Goal: Information Seeking & Learning: Learn about a topic

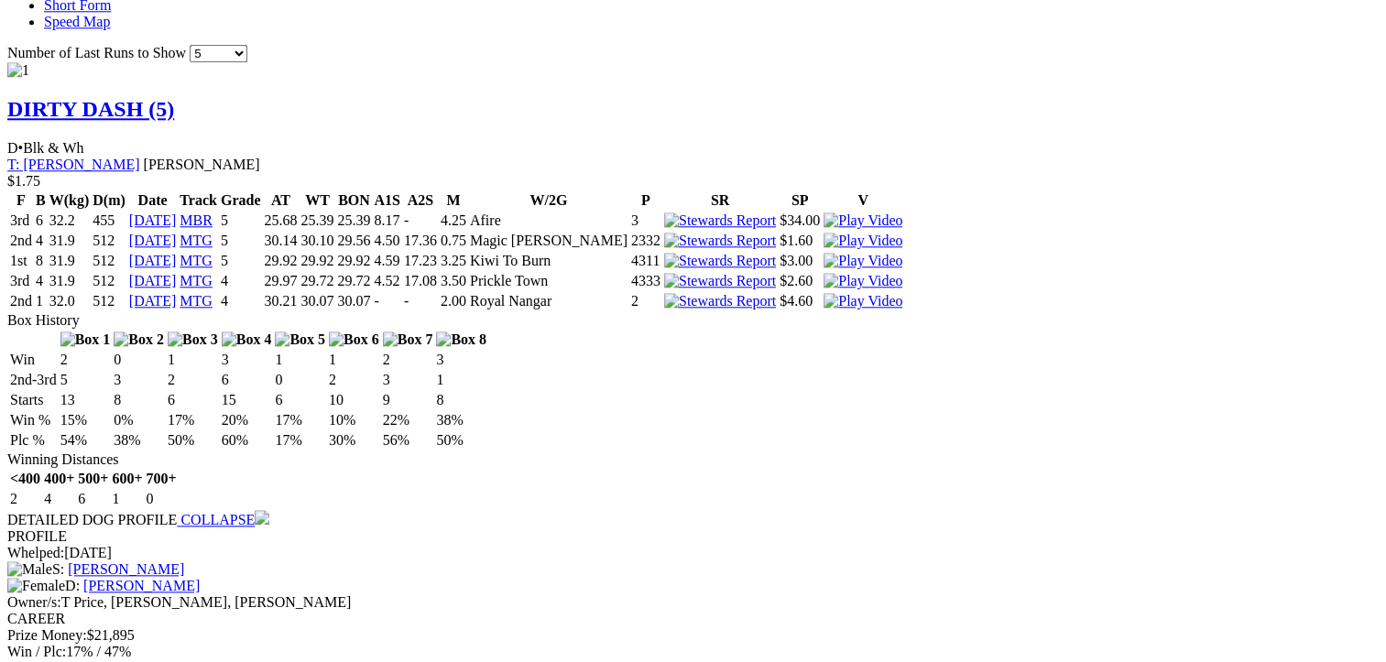
scroll to position [1924, 0]
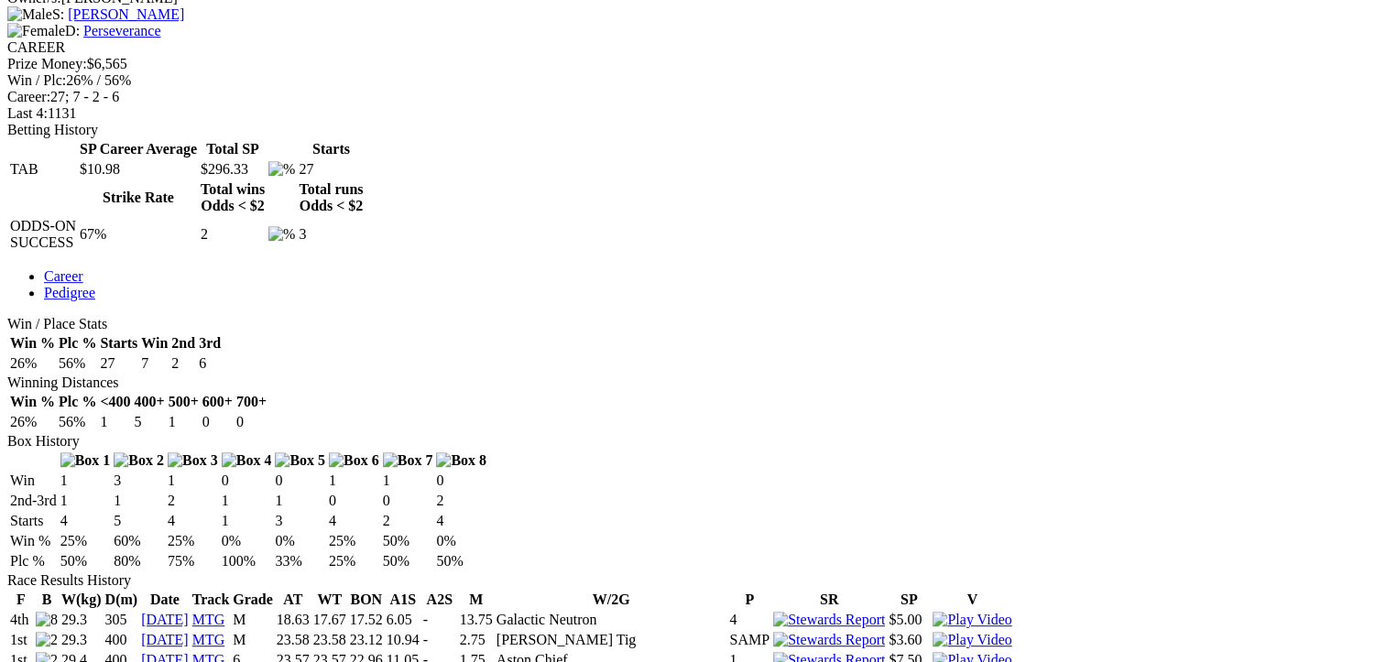
scroll to position [916, 0]
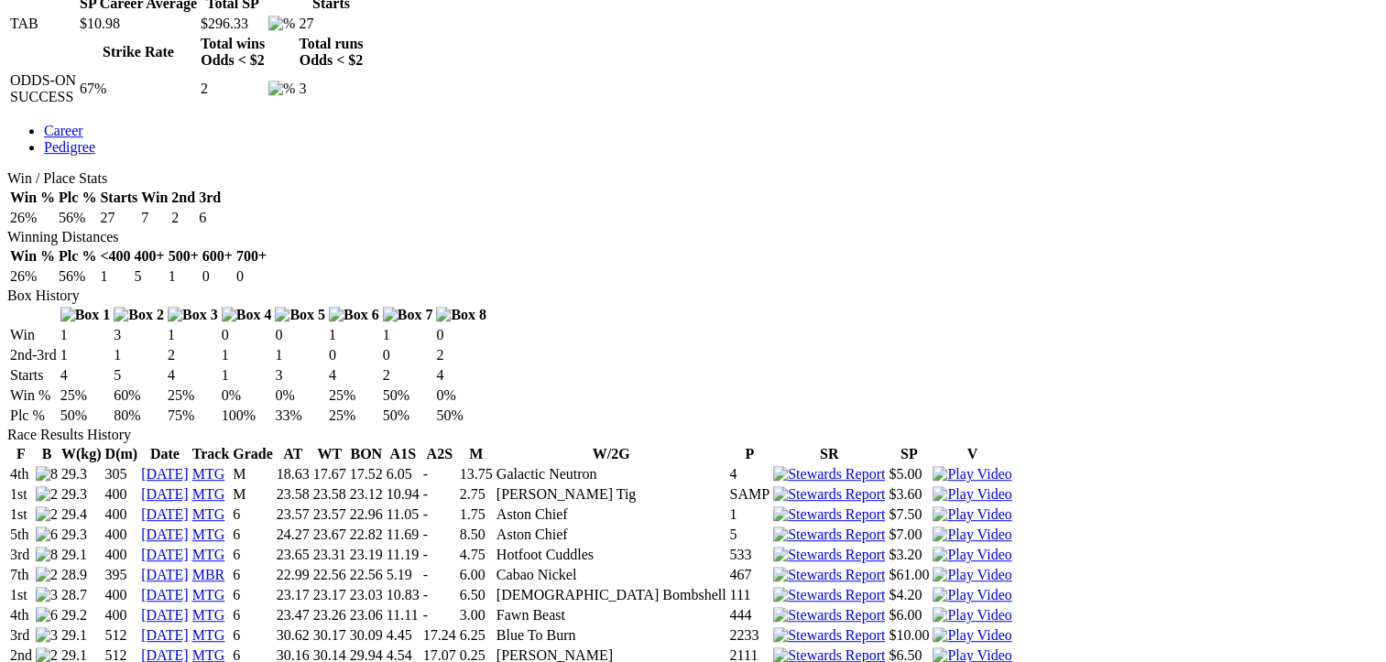
scroll to position [1008, 0]
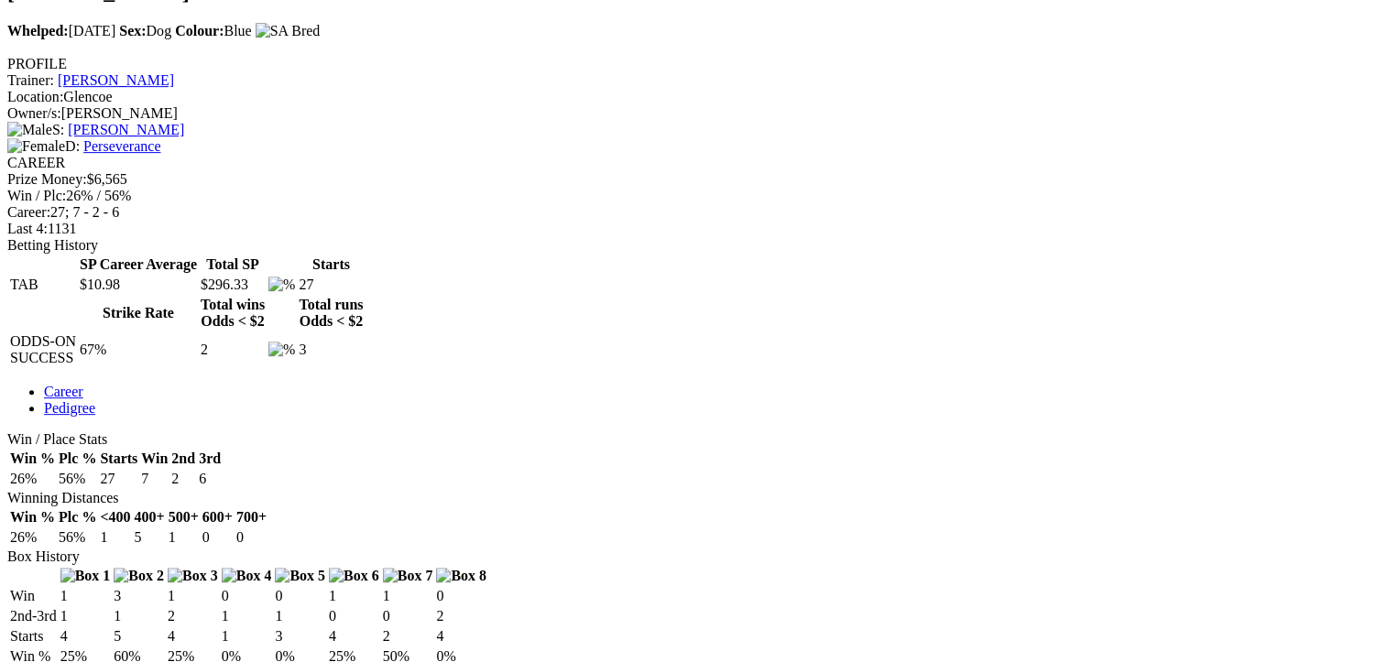
scroll to position [733, 0]
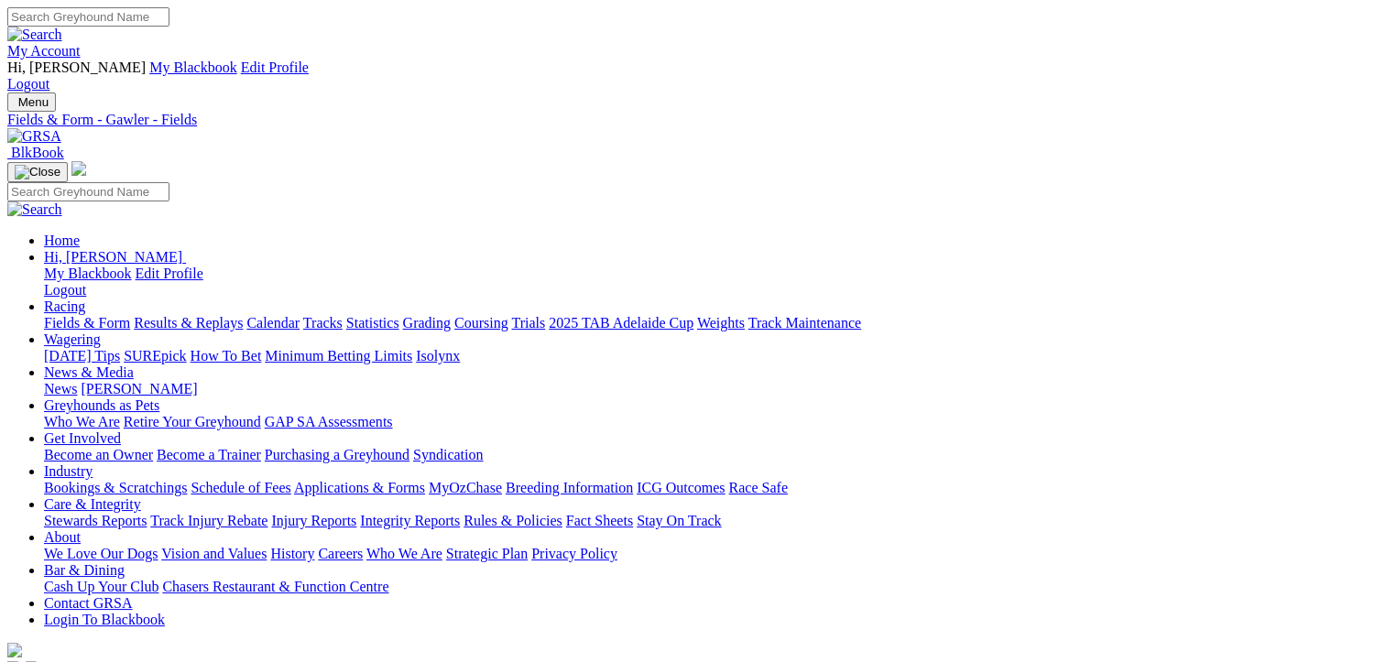
click at [991, 238] on link "CSV (Excel)" at bounding box center [953, 231] width 75 height 16
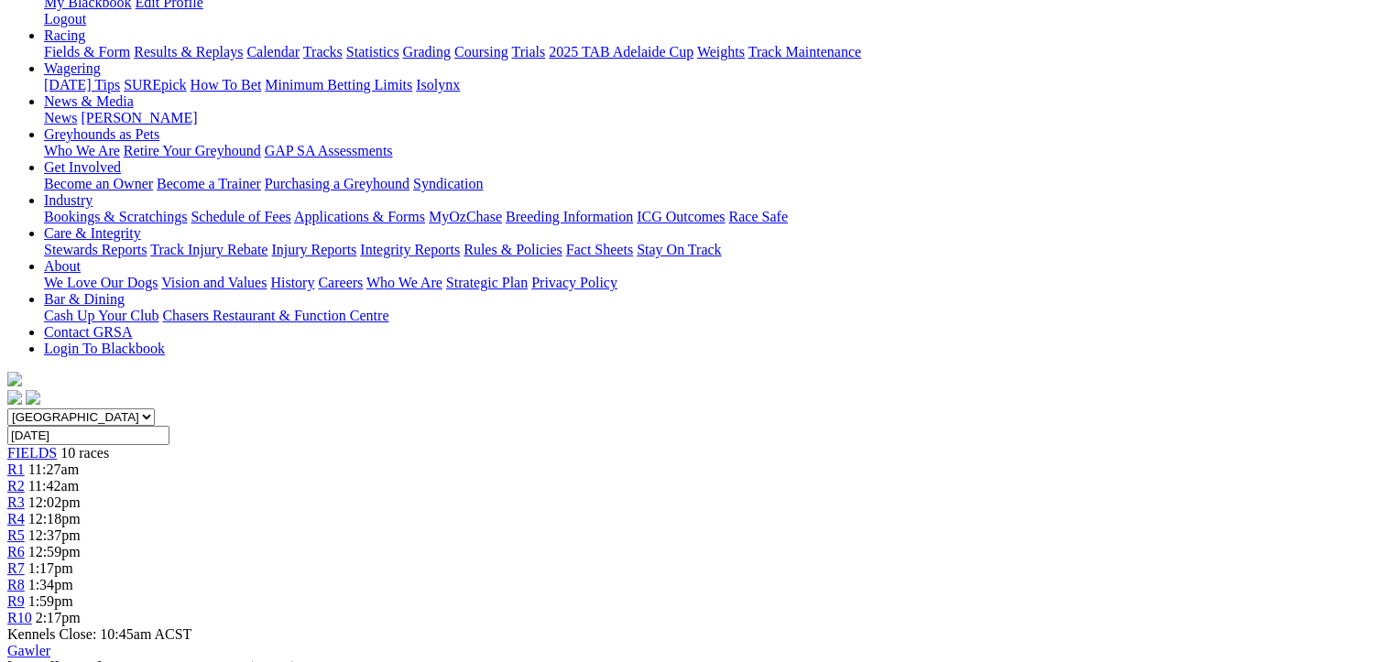
scroll to position [275, 0]
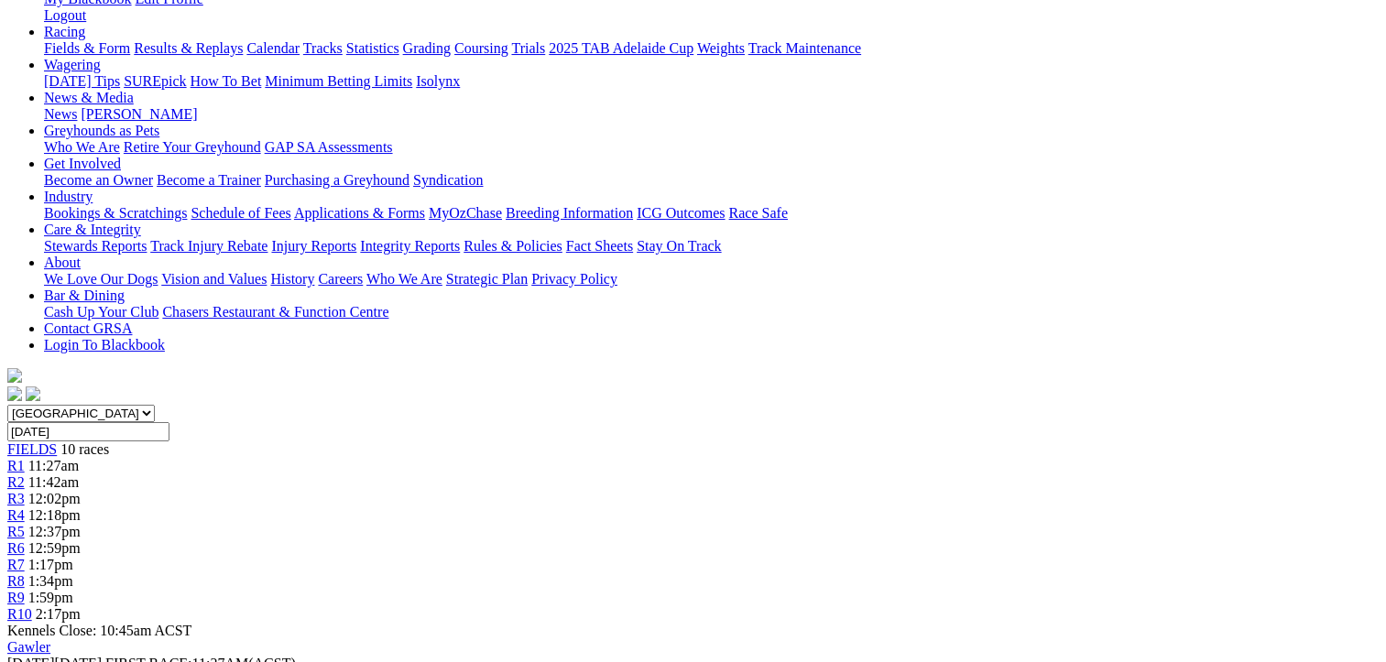
drag, startPoint x: 668, startPoint y: 412, endPoint x: 107, endPoint y: 301, distance: 571.6
drag, startPoint x: 107, startPoint y: 301, endPoint x: 331, endPoint y: 379, distance: 236.7
copy tbody "Little Stefania Tony Hinrichsen 5345 NBT - Taz Maniac Shelley Trengove 4343 24.…"
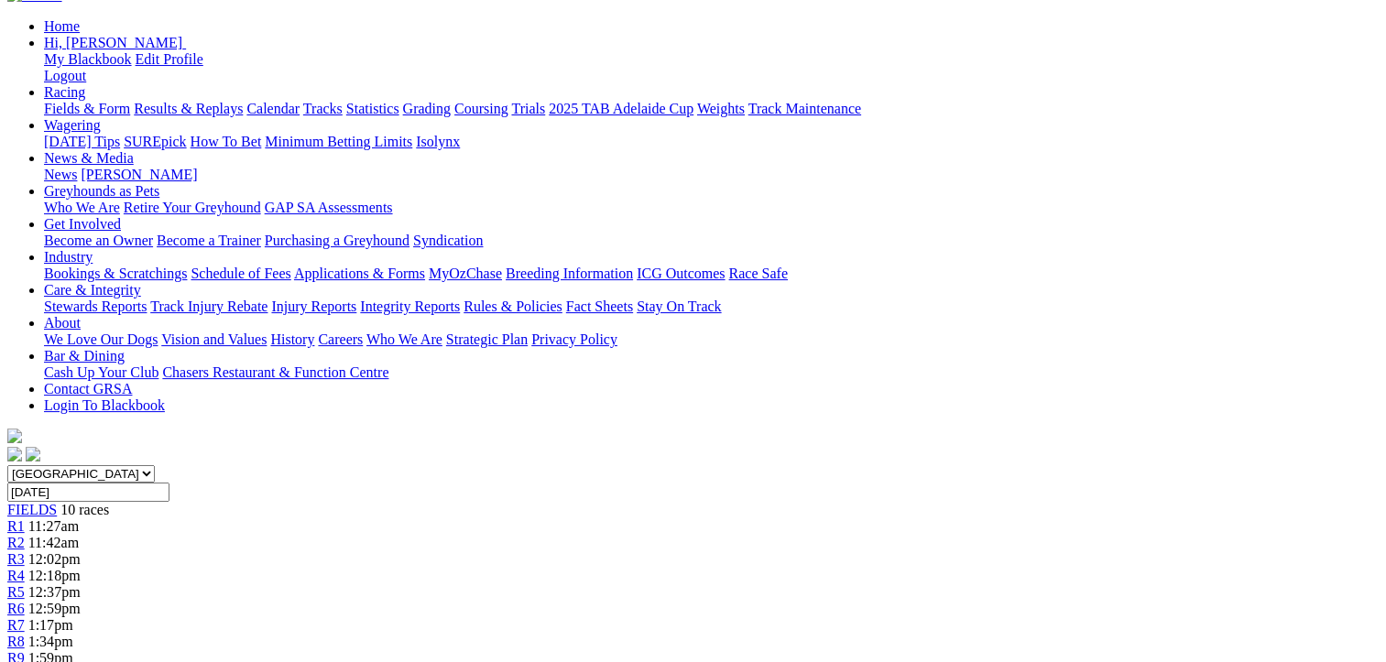
scroll to position [183, 0]
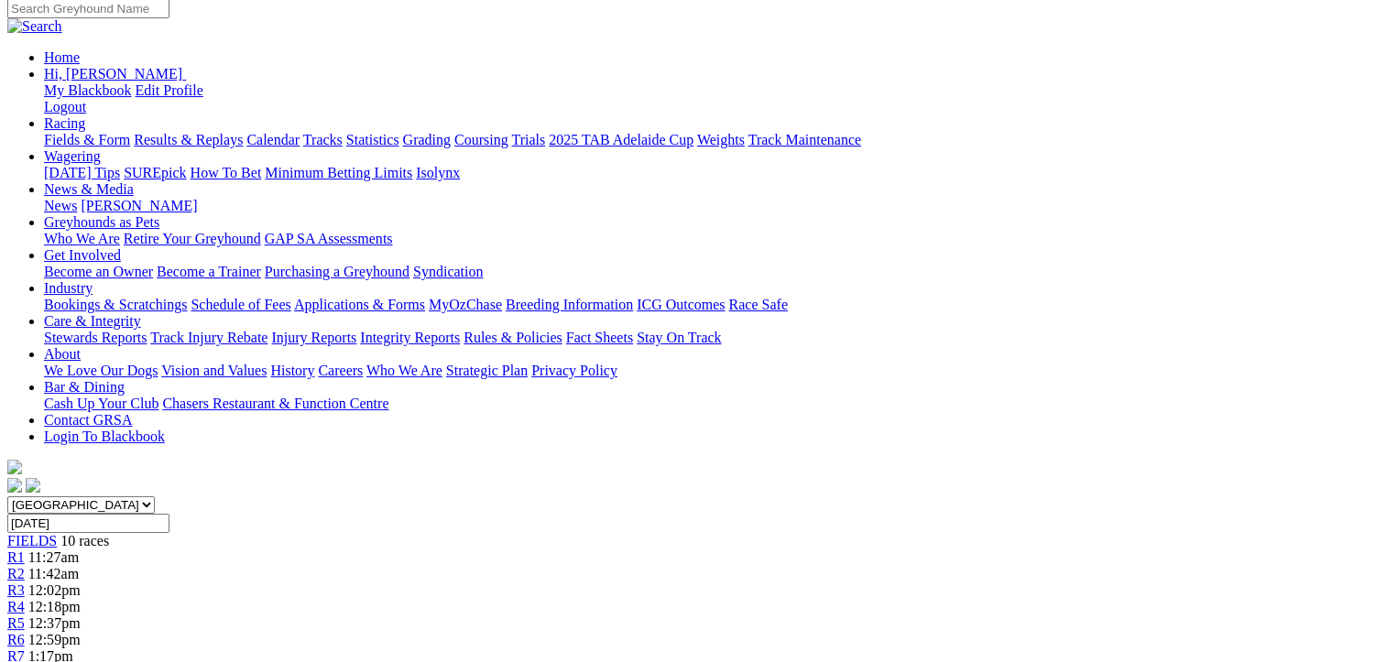
drag, startPoint x: 1281, startPoint y: 590, endPoint x: 715, endPoint y: 399, distance: 597.4
drag, startPoint x: 715, startPoint y: 399, endPoint x: 1011, endPoint y: 505, distance: 314.1
copy tbody "Here Comes Shaka Kevin Bewley 3256 23.43 - Introduced Judith Hurley 1355 NBT - …"
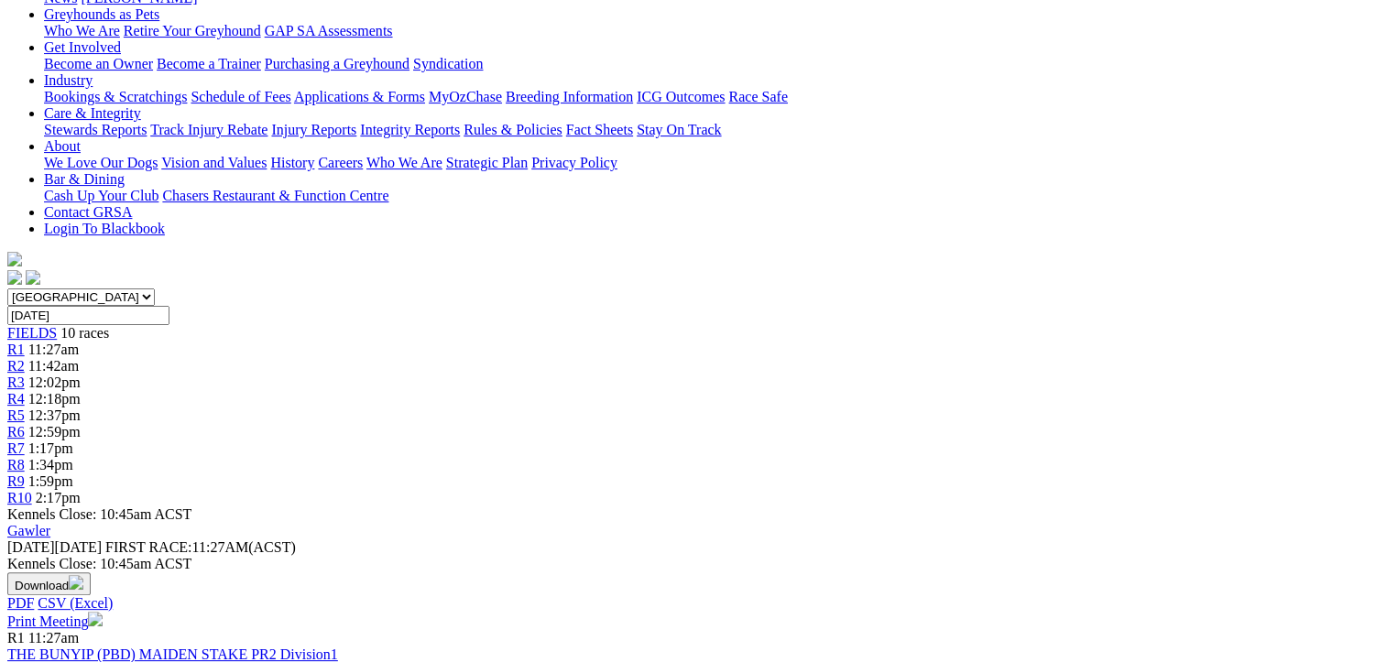
scroll to position [641, 0]
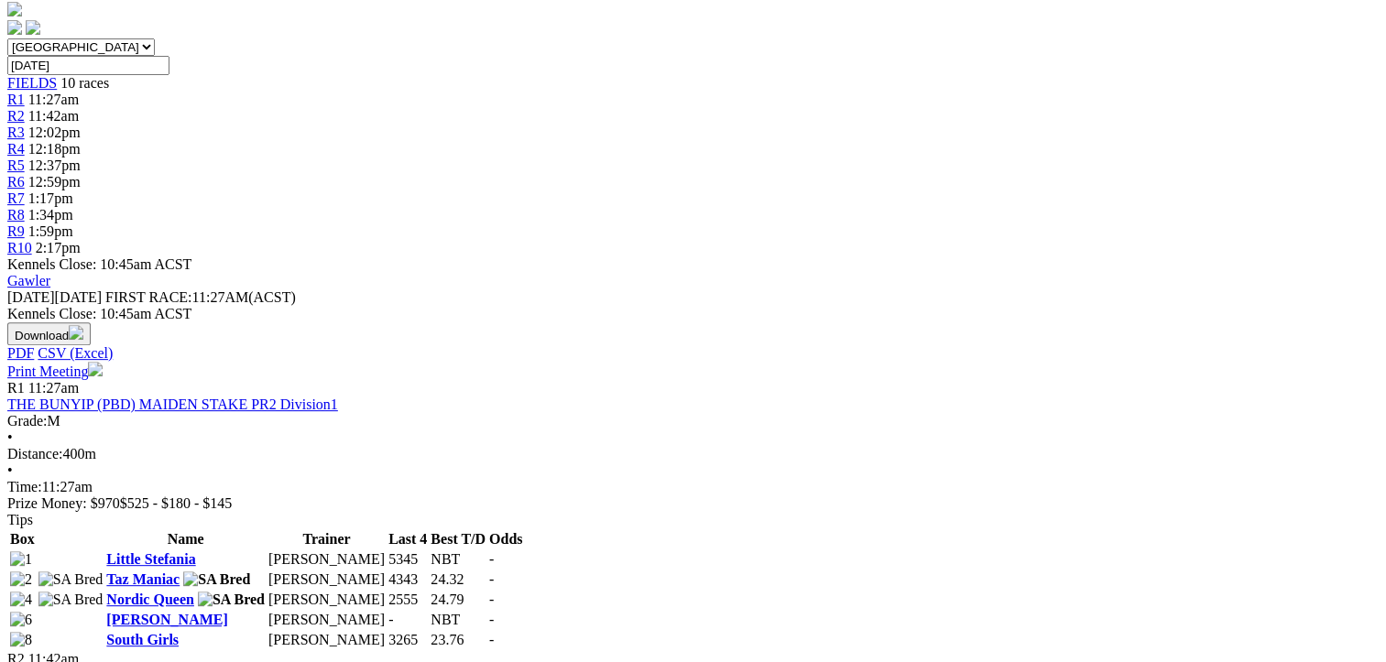
drag, startPoint x: 675, startPoint y: 479, endPoint x: 106, endPoint y: 321, distance: 590.6
drag, startPoint x: 106, startPoint y: 321, endPoint x: 278, endPoint y: 383, distance: 182.3
copy tbody "Oregon Hutan Brenda Oakey 5113 22.86 - Sailaway Buddy John Mundy 1213 23.16 - R…"
drag, startPoint x: 1285, startPoint y: 468, endPoint x: 715, endPoint y: 316, distance: 589.8
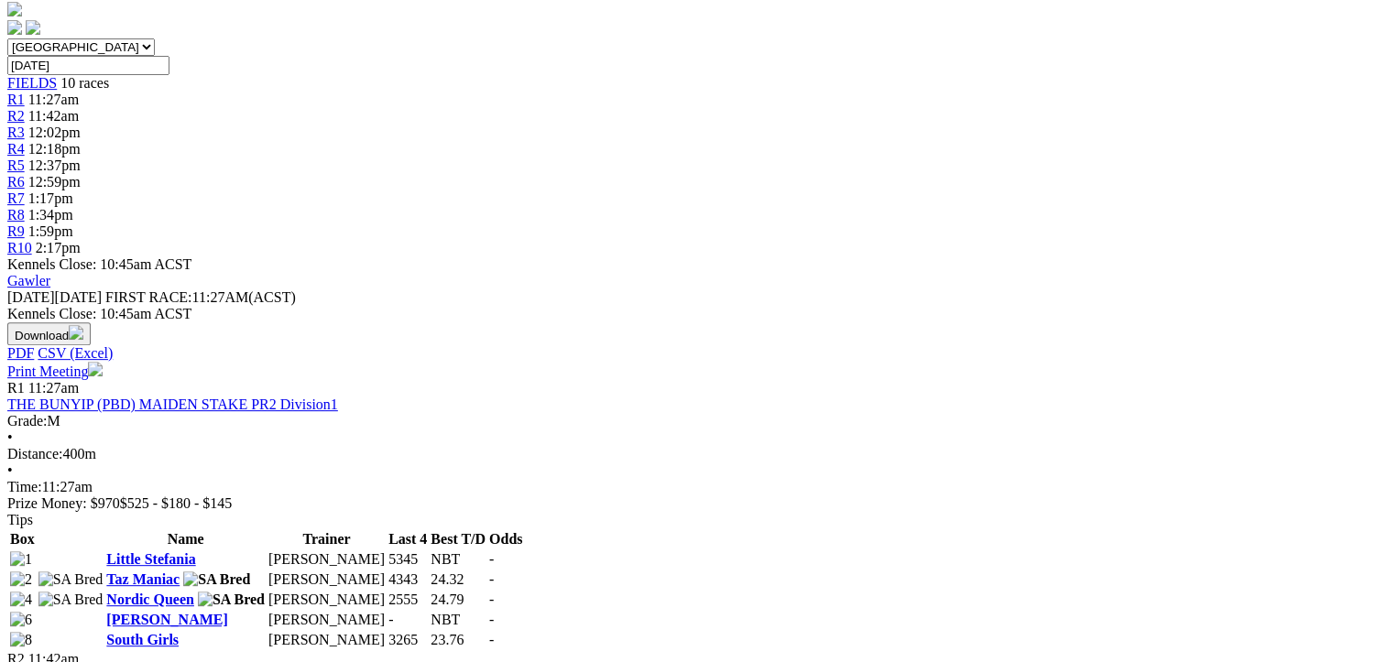
drag, startPoint x: 715, startPoint y: 316, endPoint x: 906, endPoint y: 390, distance: 205.4
copy tbody "Captain Demi Tony Hinrichsen 5544 23.00 - Manner Of Strife Tim Richards 1153 22…"
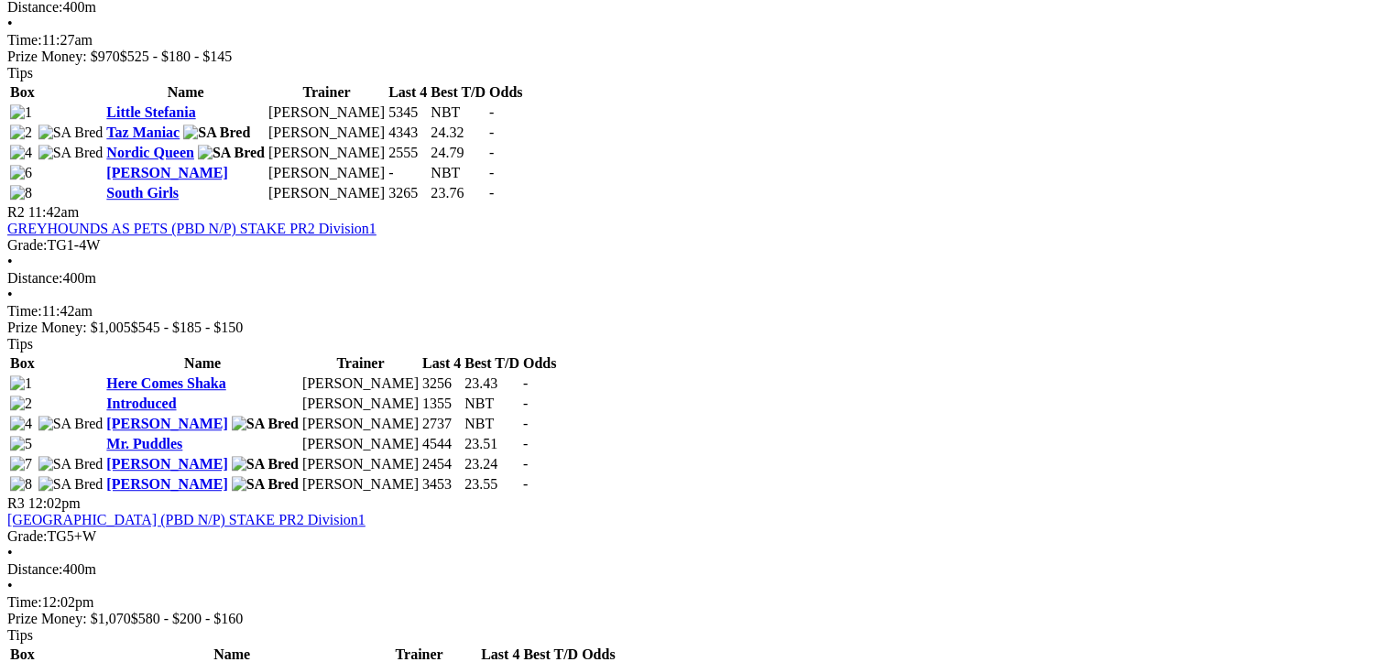
scroll to position [1099, 0]
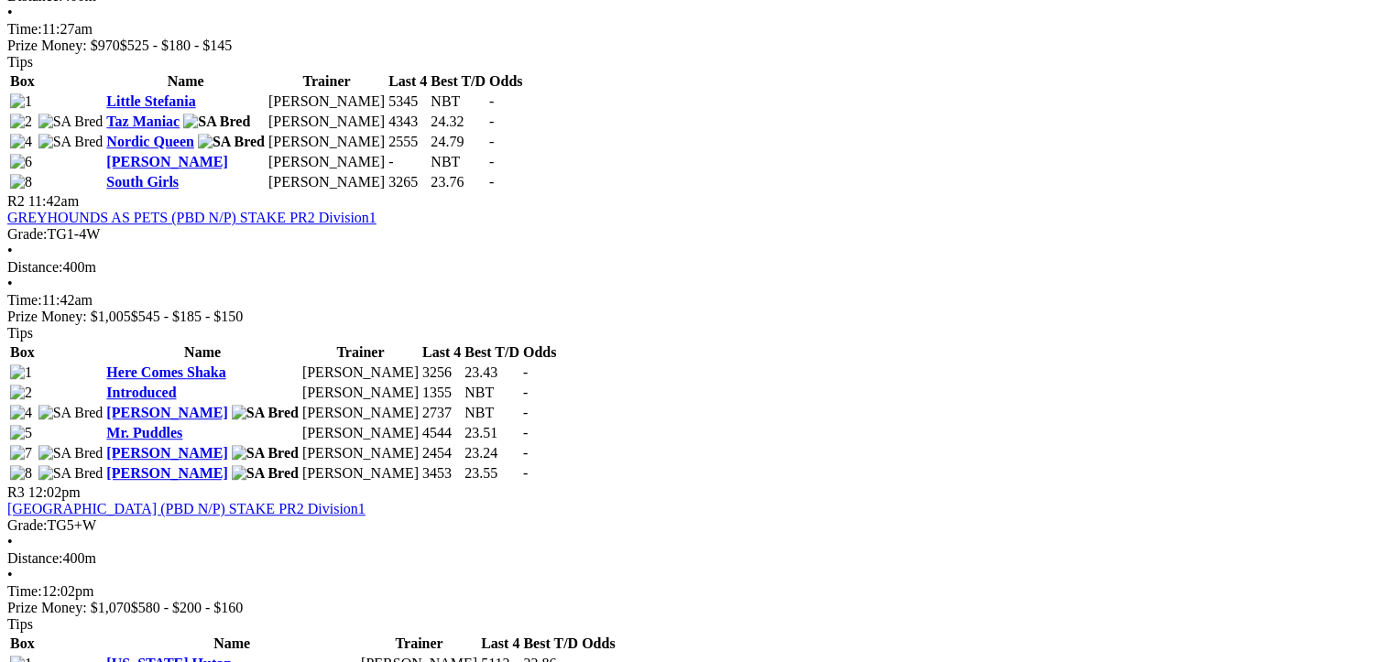
drag, startPoint x: 665, startPoint y: 396, endPoint x: 100, endPoint y: 203, distance: 597.2
drag, startPoint x: 100, startPoint y: 203, endPoint x: 317, endPoint y: 284, distance: 231.6
copy tbody "Dark Queen Clint Trengove 2444 23.44 - Our Sheralee Clint Trengove 4135 23.72 -…"
drag, startPoint x: 1274, startPoint y: 393, endPoint x: 721, endPoint y: 218, distance: 580.4
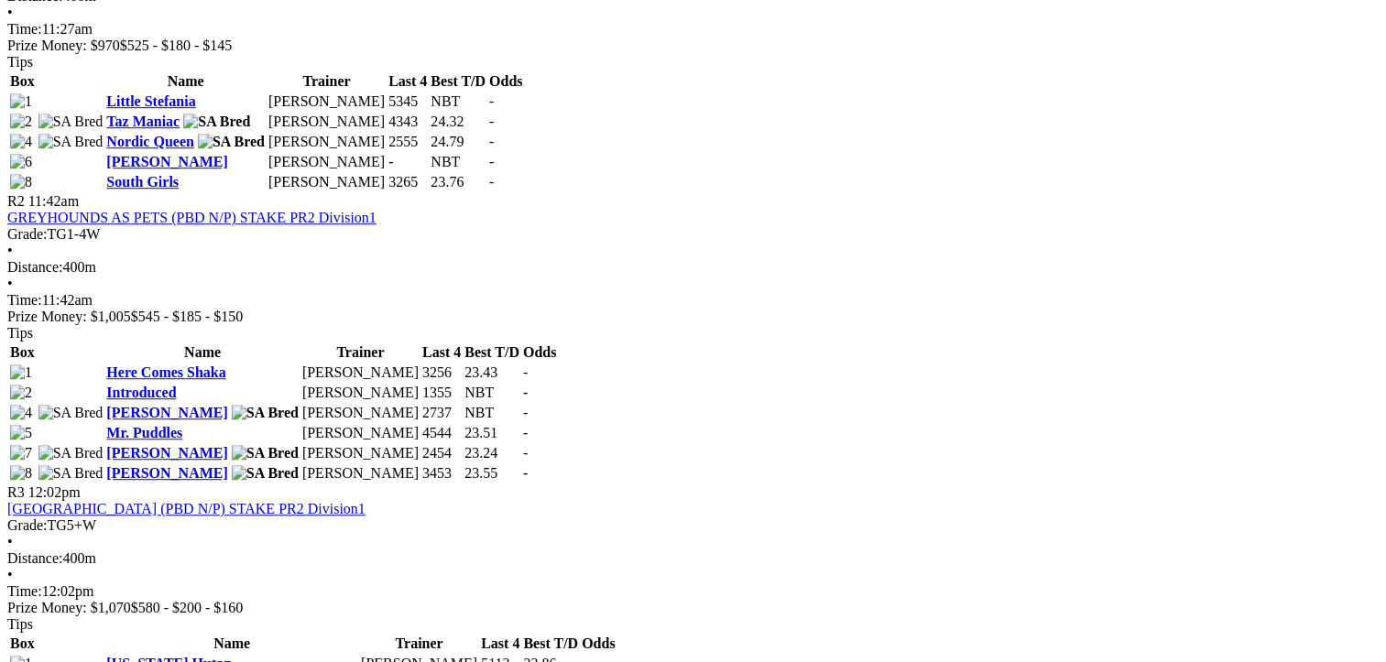
drag, startPoint x: 721, startPoint y: 218, endPoint x: 881, endPoint y: 268, distance: 166.9
copy tbody "Uninviting Brenda Oakey 4454 NBT - Fish To Fry Judith Hurley 5464 NBT - Bingo Q…"
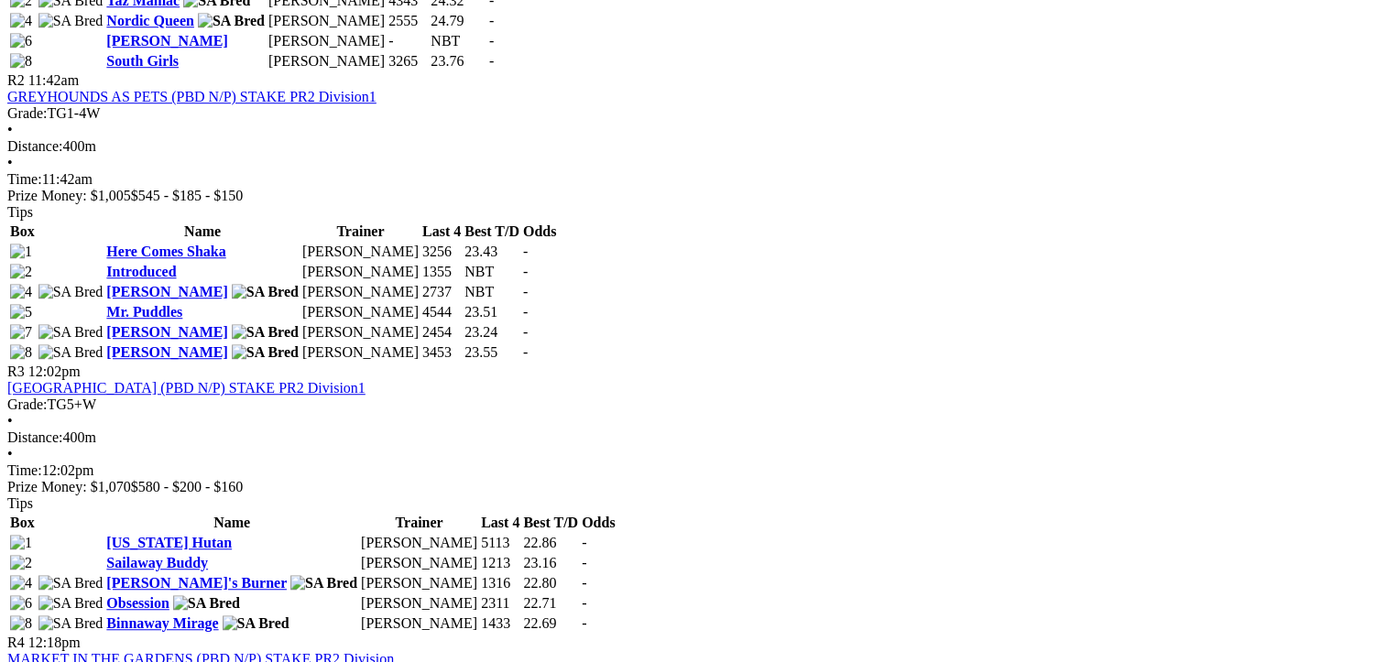
scroll to position [1374, 0]
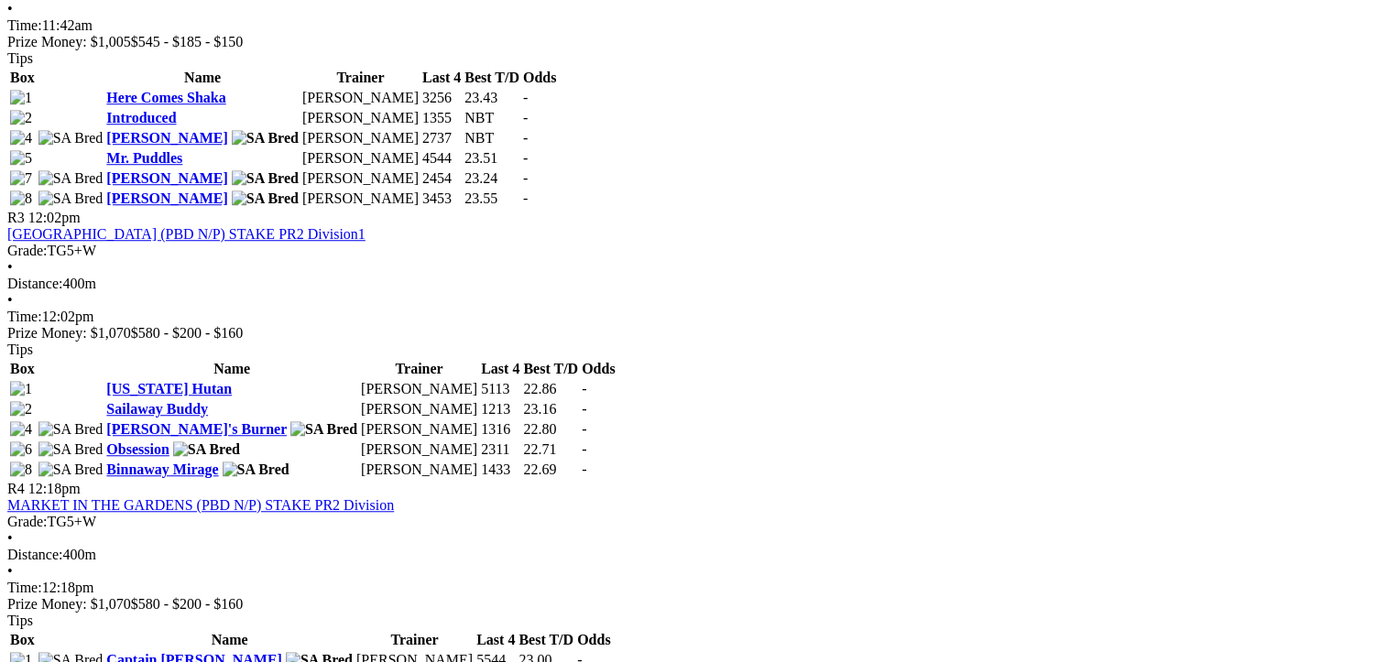
drag, startPoint x: 671, startPoint y: 500, endPoint x: 111, endPoint y: 309, distance: 591.7
drag, startPoint x: 111, startPoint y: 309, endPoint x: 312, endPoint y: 387, distance: 215.2
copy tbody "Aston Gillon Liz Harley 1265 22.82 - Pagan Witch Clint Trengove 2136 24.27 - Ob…"
drag, startPoint x: 1275, startPoint y: 500, endPoint x: 716, endPoint y: 308, distance: 592.0
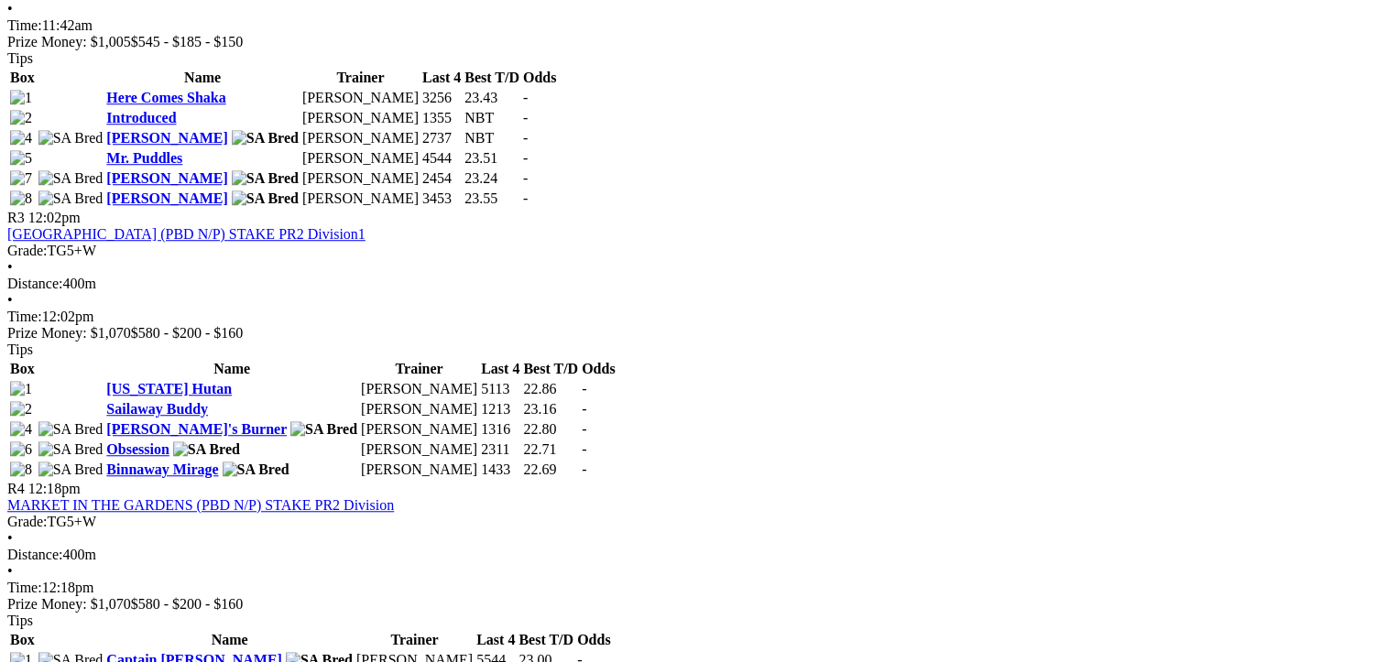
drag, startPoint x: 716, startPoint y: 308, endPoint x: 952, endPoint y: 423, distance: 263.1
copy tbody "Shaka Goes Bang Kevin Bewley 1437 NBT - Frenzy Attack Brenda Oakey 1115 23.43 -…"
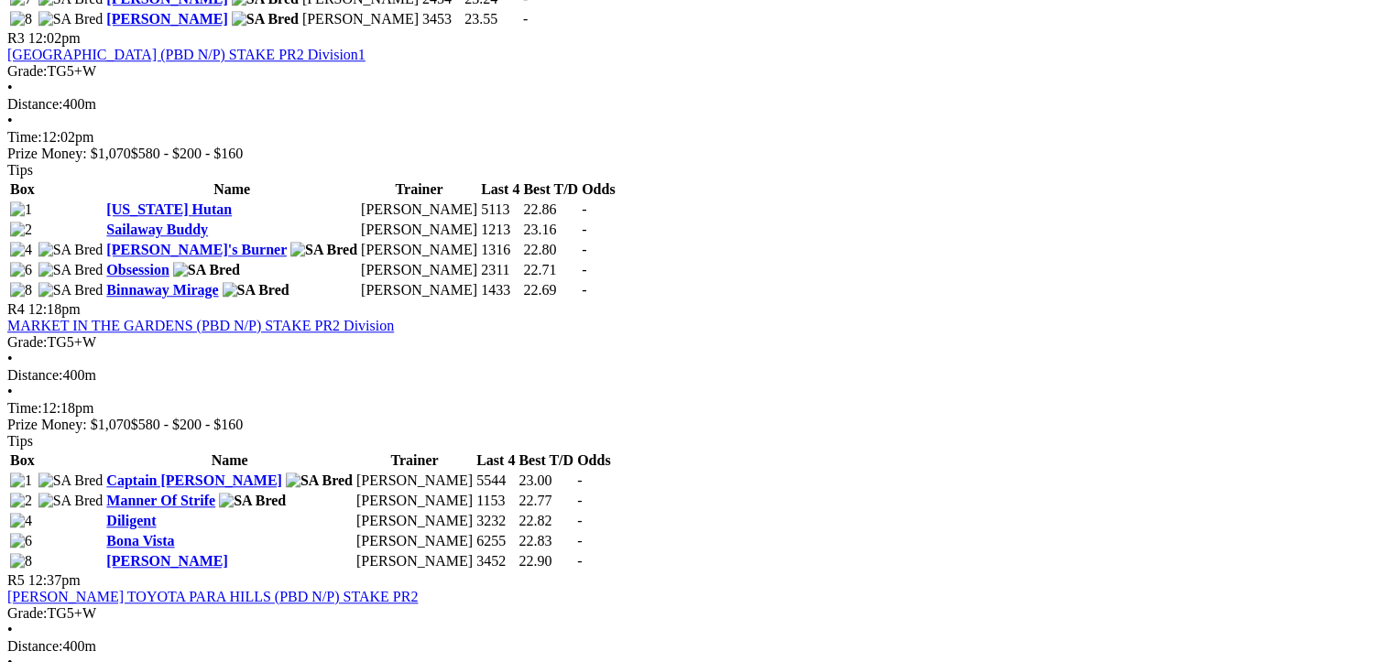
scroll to position [1832, 0]
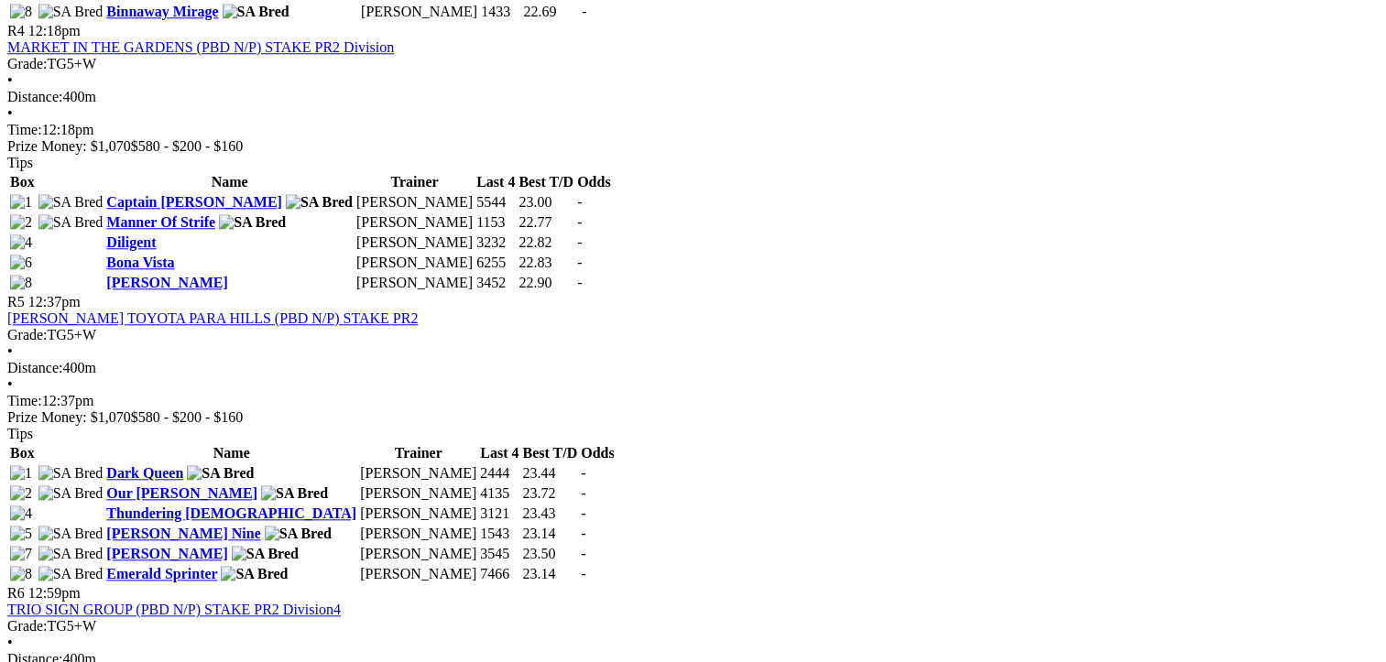
drag, startPoint x: 671, startPoint y: 428, endPoint x: 104, endPoint y: 243, distance: 595.7
drag, startPoint x: 104, startPoint y: 243, endPoint x: 306, endPoint y: 334, distance: 221.4
copy tbody "Zirconia Fury Tony Hinrichsen 4574 23.62 - Archer Eleven Judith Hurley 5572 24.…"
drag, startPoint x: 1278, startPoint y: 384, endPoint x: 712, endPoint y: 233, distance: 586.1
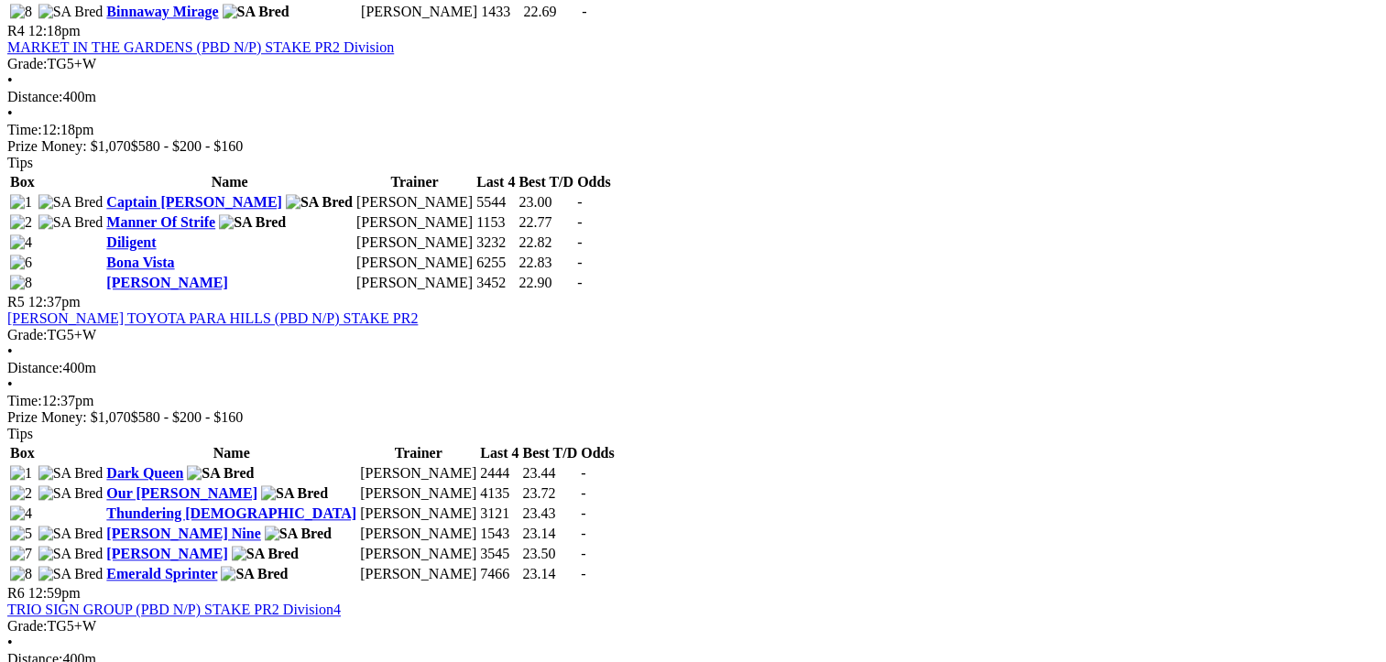
drag, startPoint x: 712, startPoint y: 233, endPoint x: 996, endPoint y: 330, distance: 300.2
copy tbody "Fire Stone Brenda Oakey 6232 23.02 - Zipping Elly May Abbey Fagan 6325 23.26 - …"
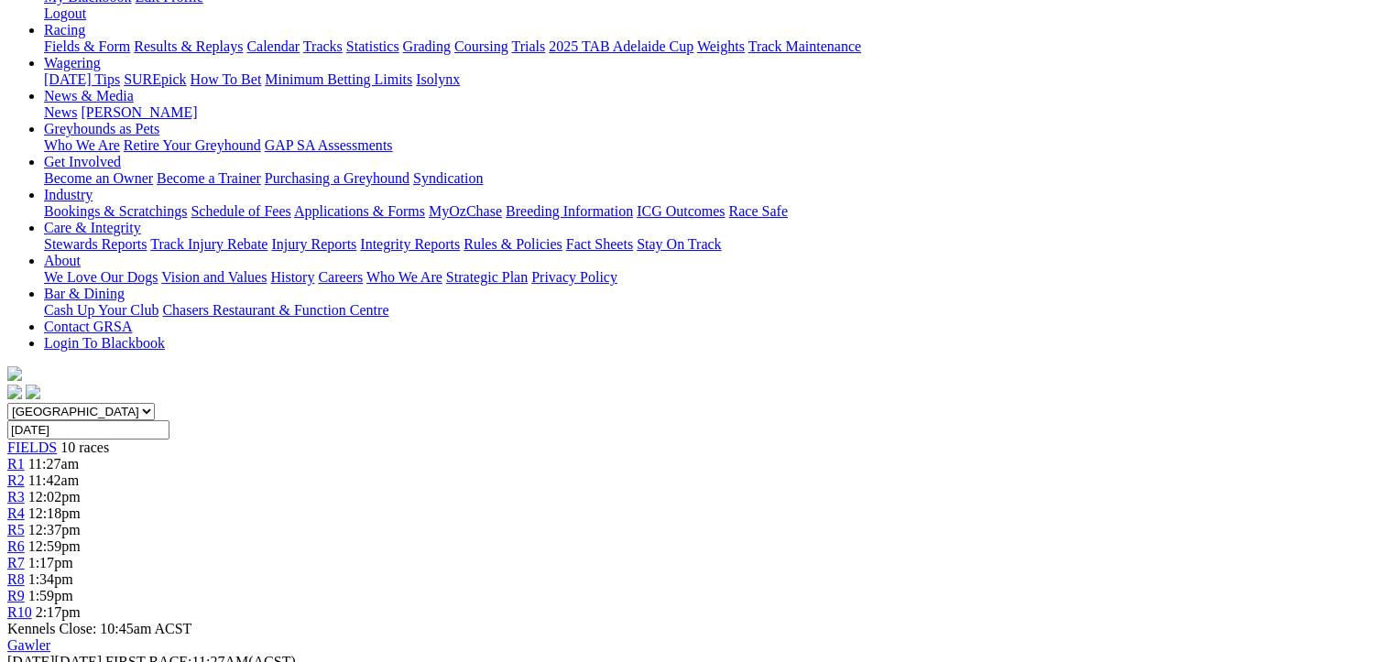
scroll to position [0, 0]
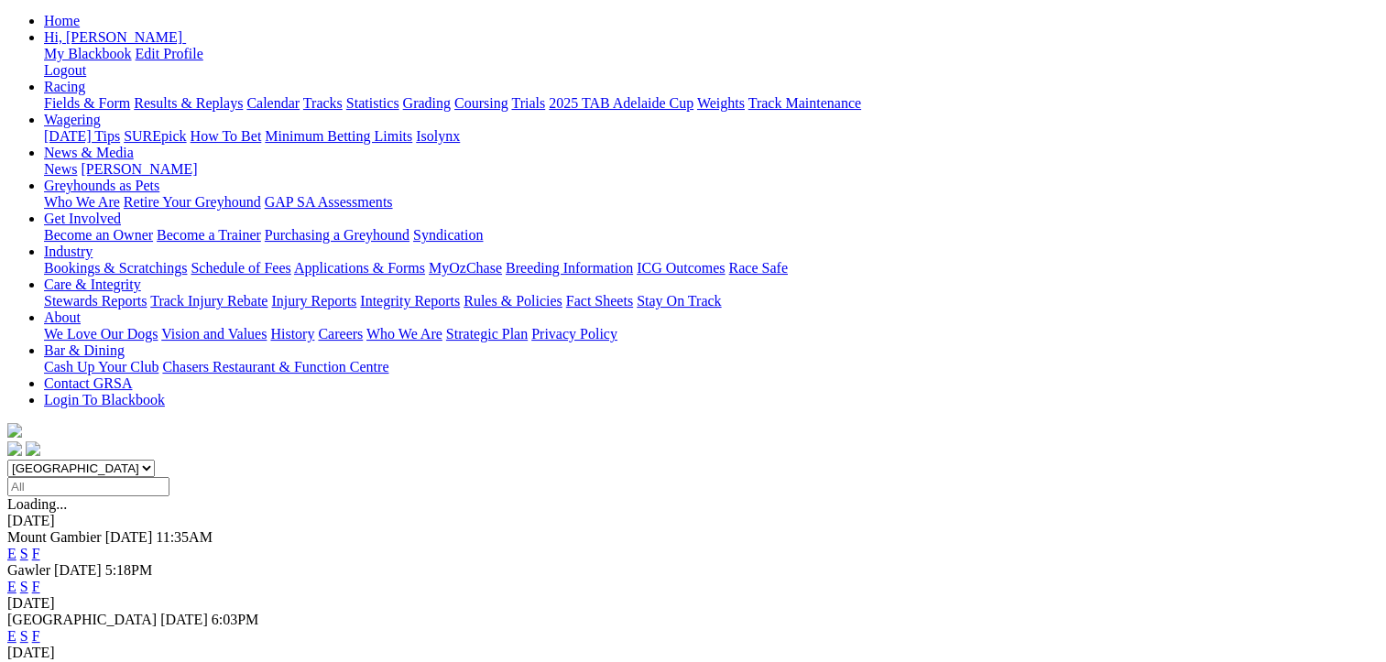
scroll to position [275, 0]
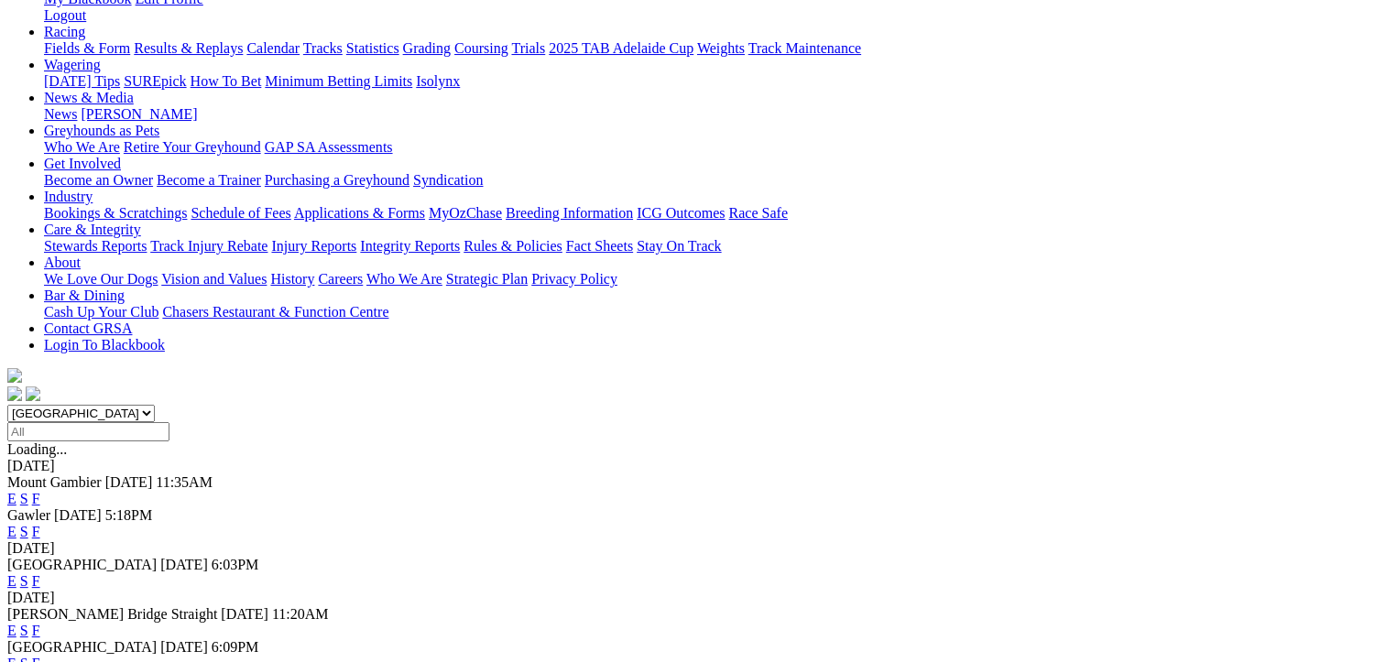
click at [40, 656] on link "F" at bounding box center [36, 664] width 8 height 16
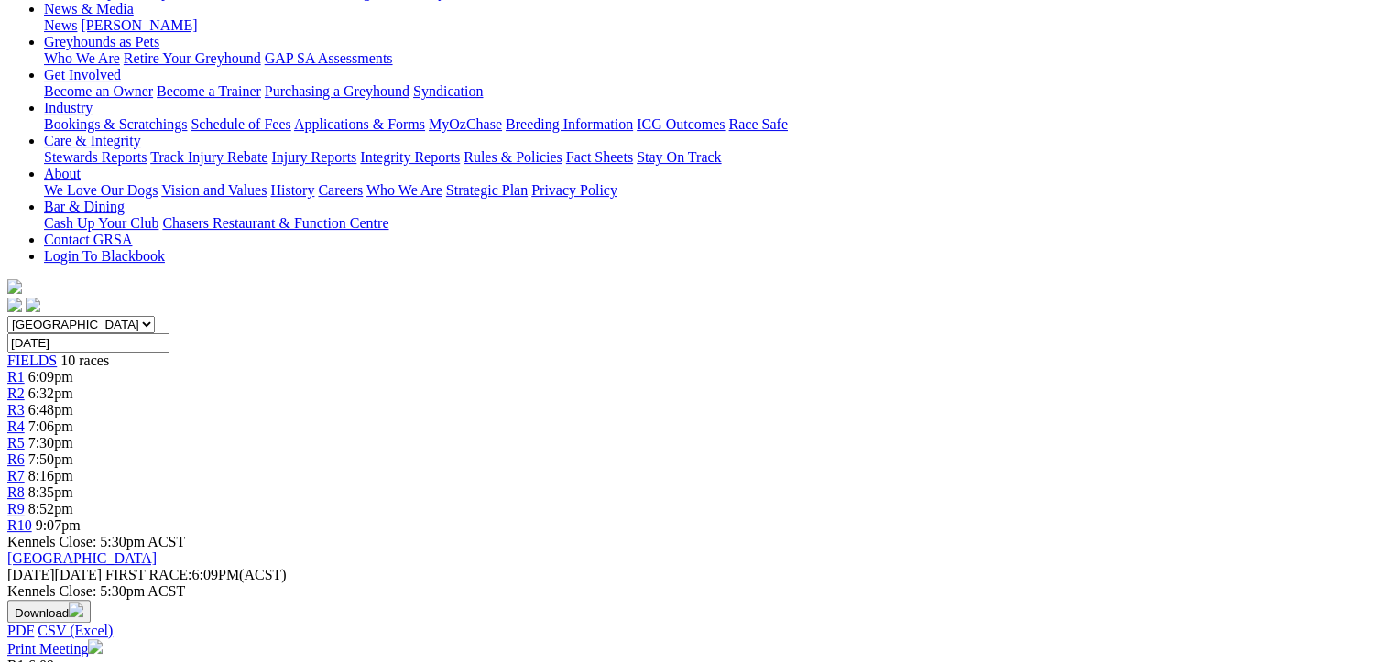
scroll to position [366, 0]
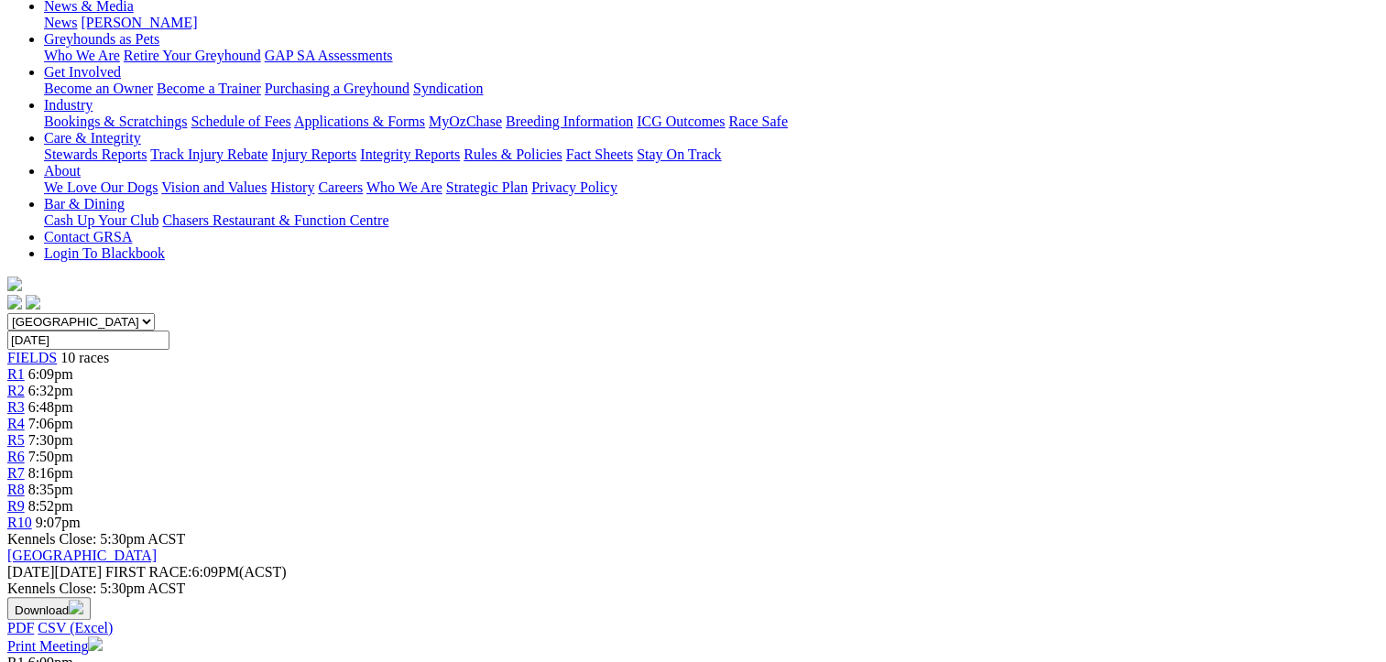
drag, startPoint x: 682, startPoint y: 411, endPoint x: 102, endPoint y: 209, distance: 614.3
drag, startPoint x: 102, startPoint y: 209, endPoint x: 336, endPoint y: 305, distance: 253.5
copy tbody "Huxi Bear Karryn Nobes 2226 20.13 $4.00 Searing Lass Gary Pidgeon 2664 20.14 $5…"
drag, startPoint x: 1283, startPoint y: 407, endPoint x: 715, endPoint y: 215, distance: 599.5
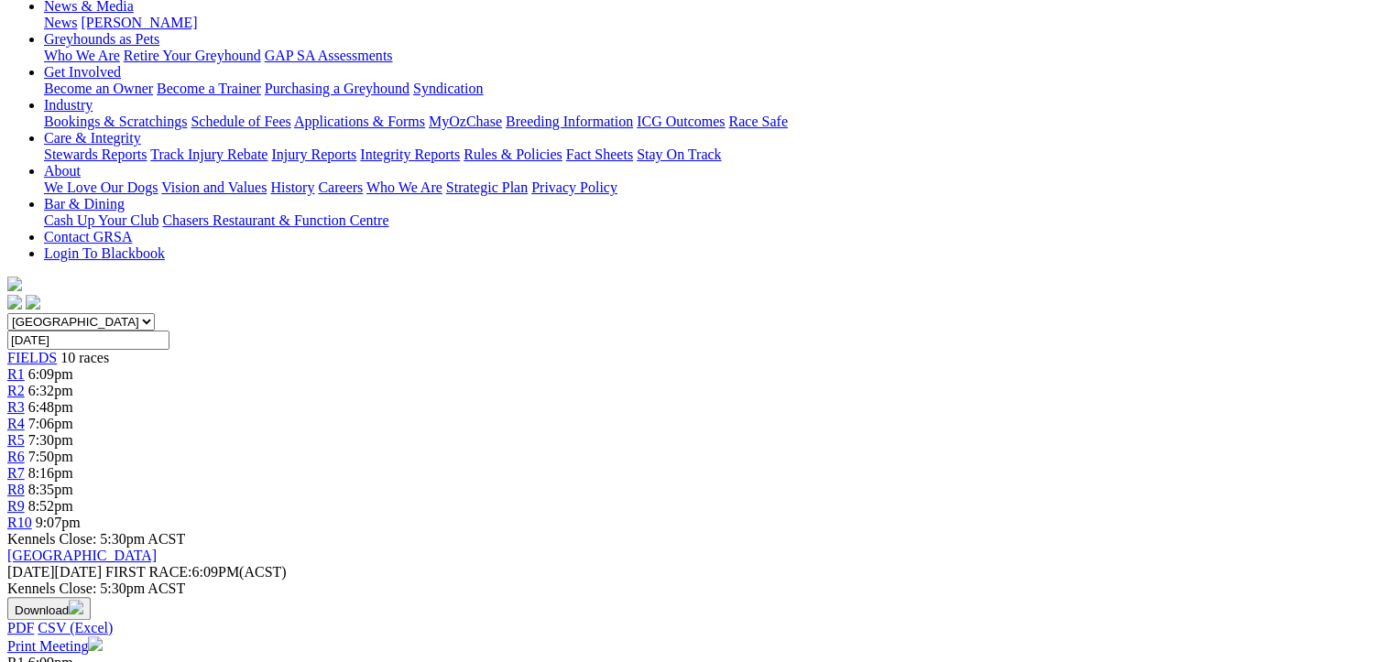
drag, startPoint x: 715, startPoint y: 215, endPoint x: 882, endPoint y: 291, distance: 184.1
copy tbody "Slipper's Daisy Barry Jones 7455 19.72 $6.00 Gabby Maisy Lester Harris 3652 19.…"
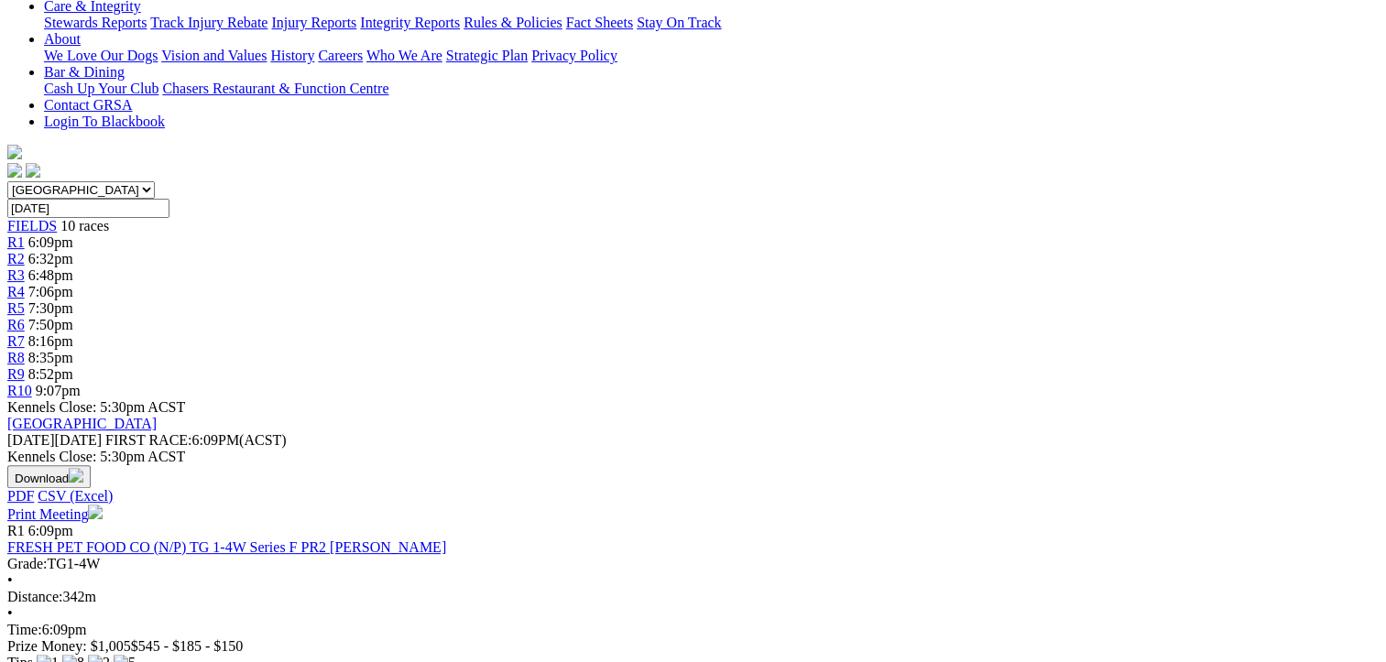
scroll to position [825, 0]
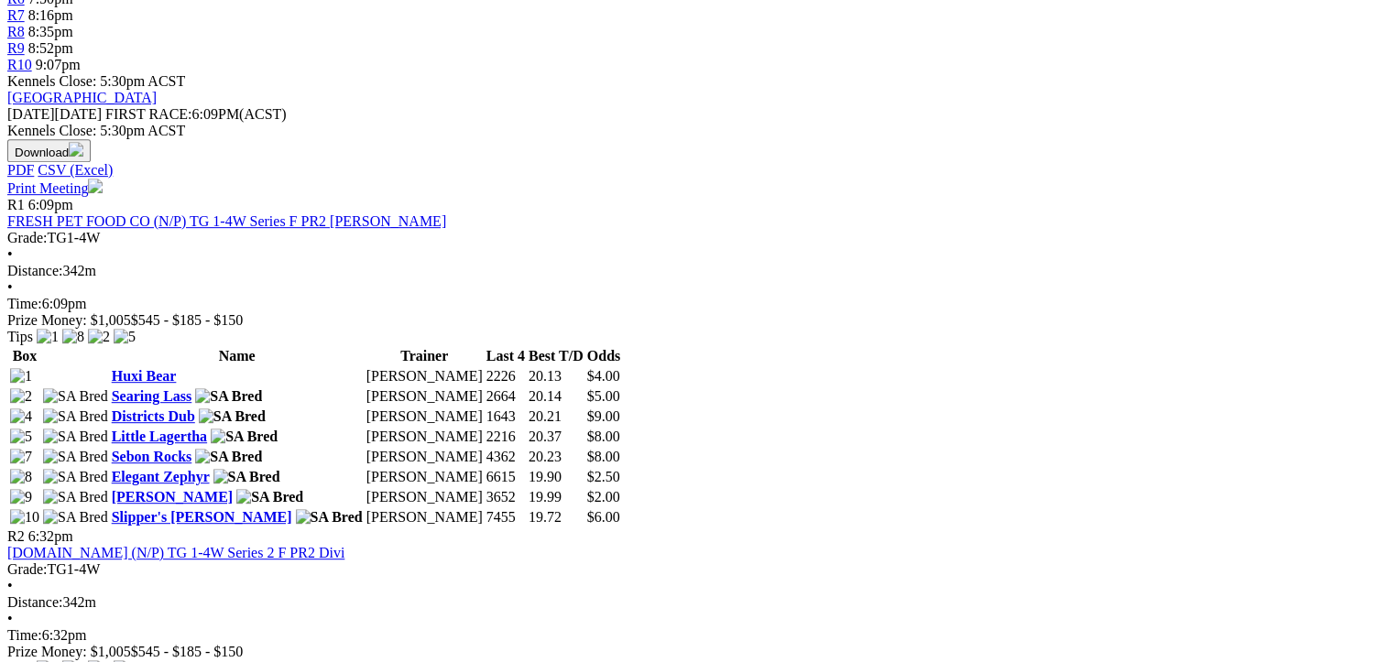
drag, startPoint x: 673, startPoint y: 413, endPoint x: 97, endPoint y: 224, distance: 606.4
drag, startPoint x: 97, startPoint y: 224, endPoint x: 337, endPoint y: 300, distance: 251.5
copy tbody "Cool It Miss Lester Harris 6161 19.94 $3.00 Cantara Pearl Tanya Bialek 2253 19.…"
drag, startPoint x: 1282, startPoint y: 409, endPoint x: 716, endPoint y: 218, distance: 597.4
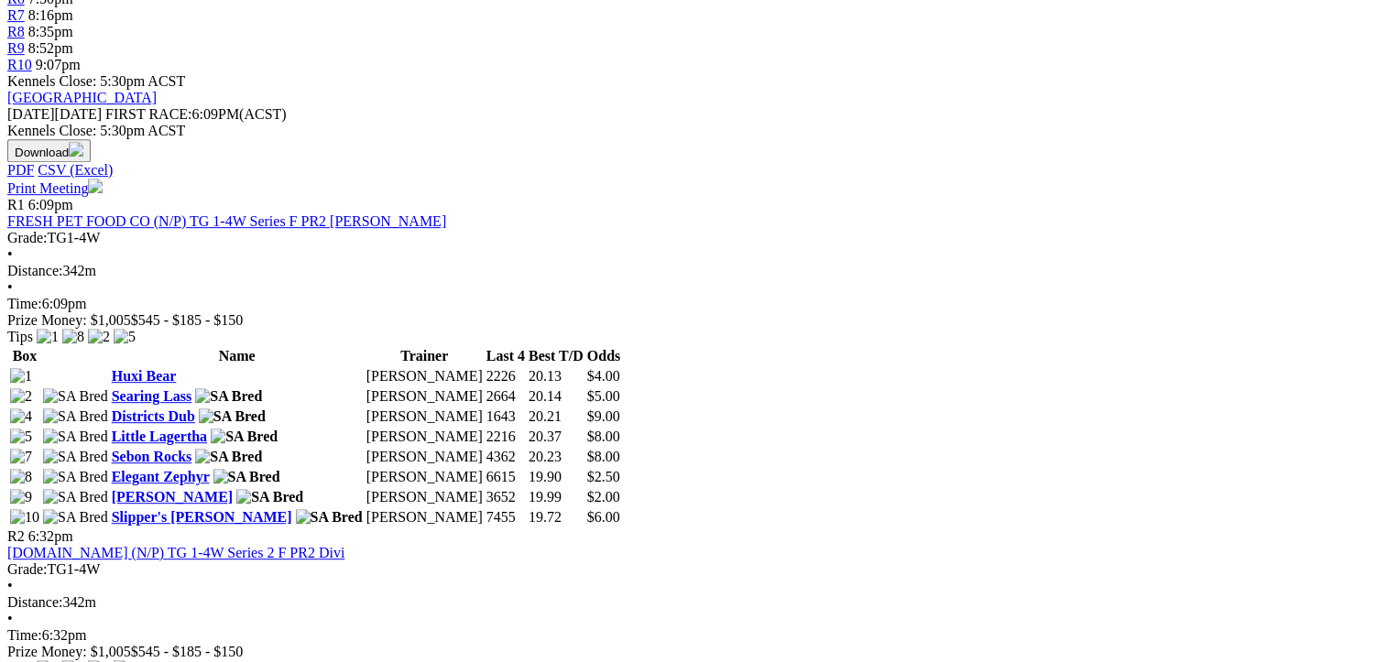
drag, startPoint x: 716, startPoint y: 218, endPoint x: 880, endPoint y: 270, distance: 172.1
copy tbody "Ella's Destiny Tony Nobes 4457 19.77 $3.40 Slipper's Shine Barry Jones 5223 19.…"
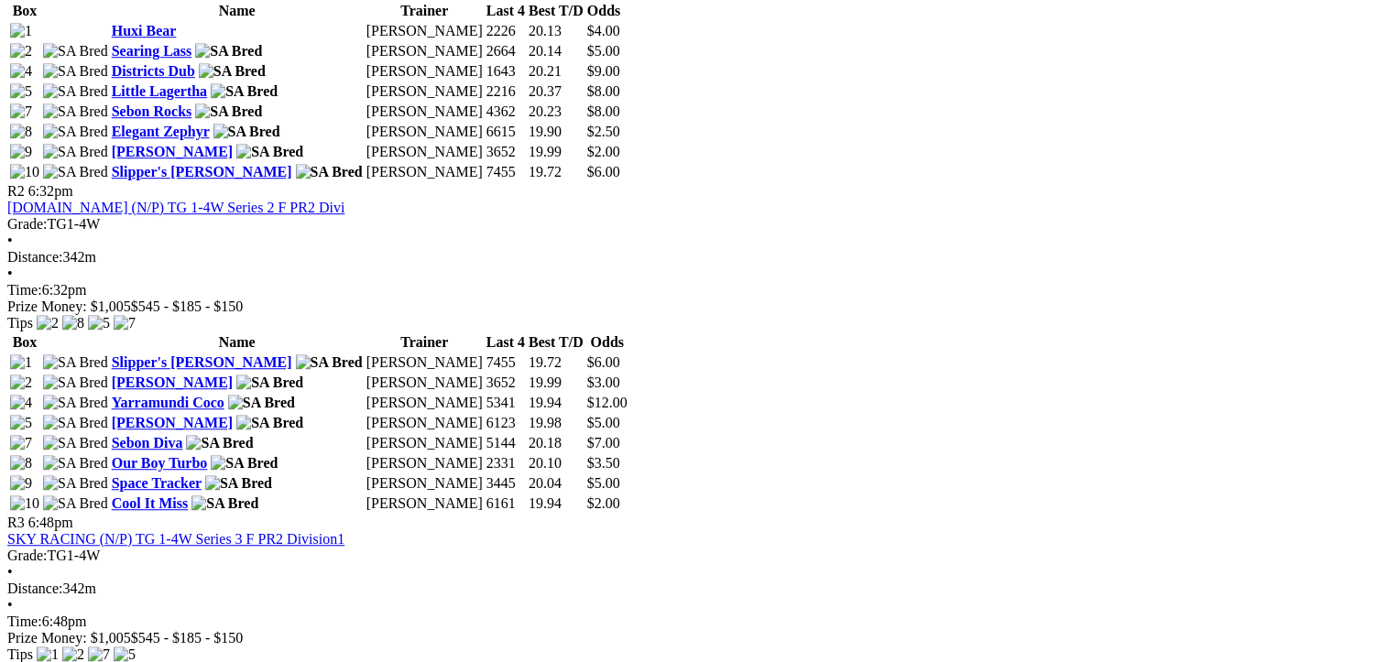
scroll to position [1191, 0]
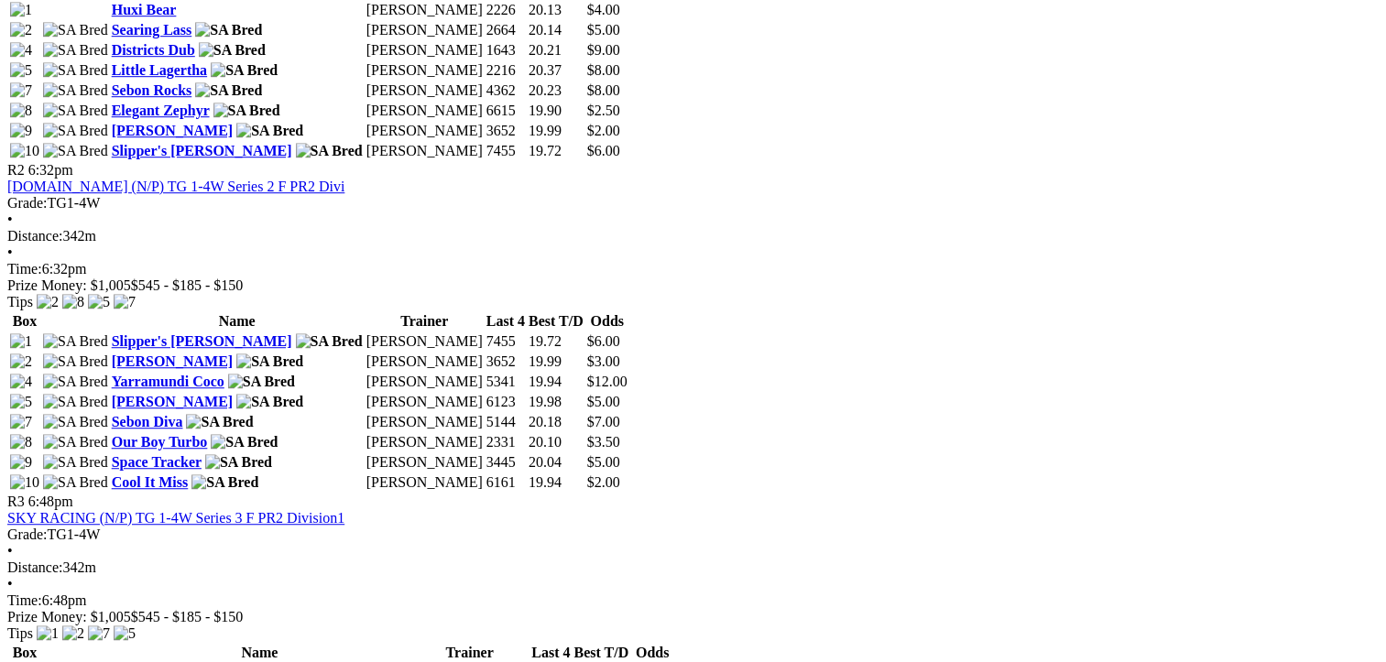
drag, startPoint x: 674, startPoint y: 509, endPoint x: 93, endPoint y: 325, distance: 609.1
drag, startPoint x: 93, startPoint y: 325, endPoint x: 268, endPoint y: 397, distance: 189.0
copy tbody "Sticky Rice Gary Pidgeon 2566 20.00 $8.00 King Cordite Gino Grgurovic 3133 19.7…"
drag, startPoint x: 1280, startPoint y: 504, endPoint x: 708, endPoint y: 317, distance: 601.5
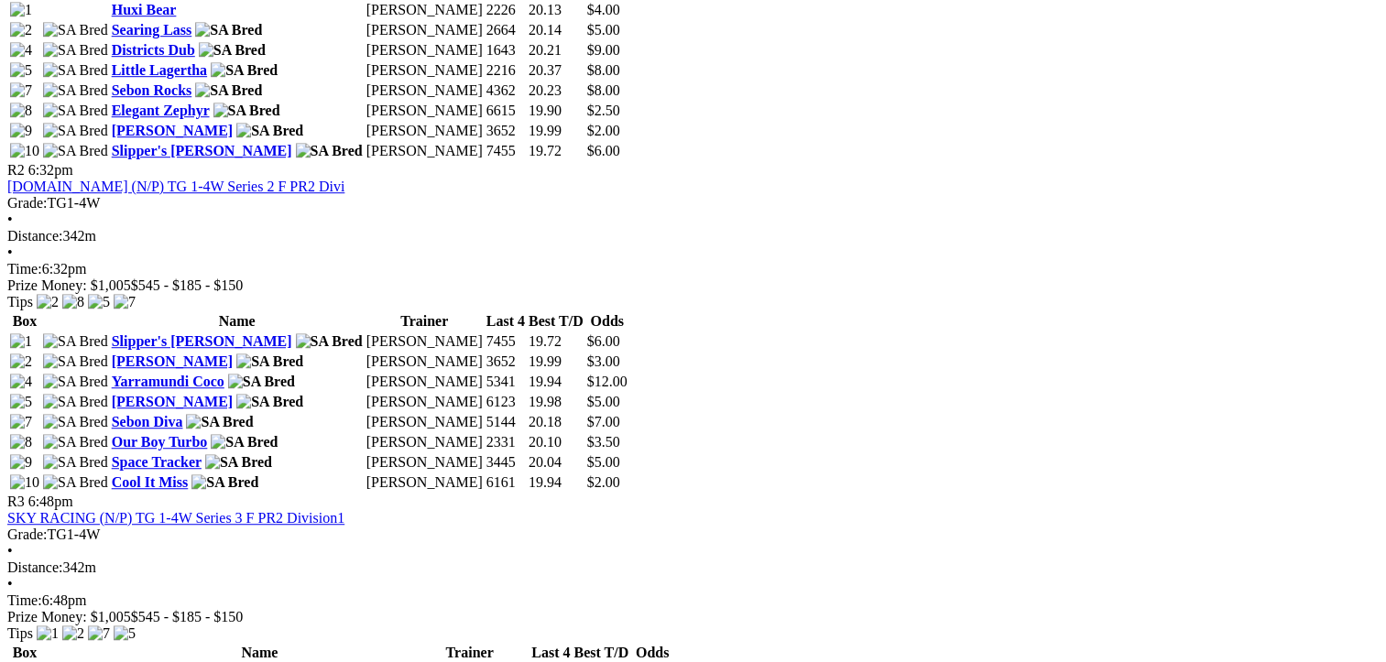
drag, startPoint x: 708, startPoint y: 317, endPoint x: 905, endPoint y: 399, distance: 213.2
copy tbody "Orson Surfer Steven Coates 4733 19.86 $14.00 She's Fired Up Tim Richards 2665 1…"
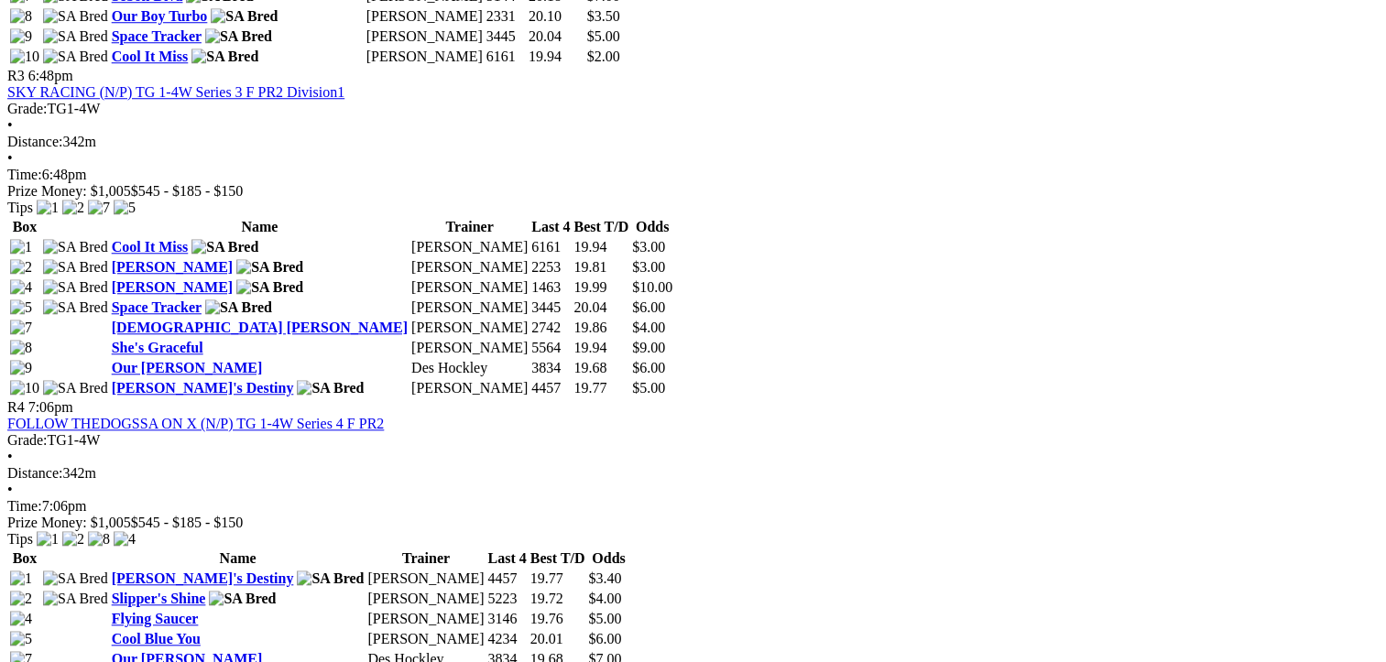
scroll to position [1649, 0]
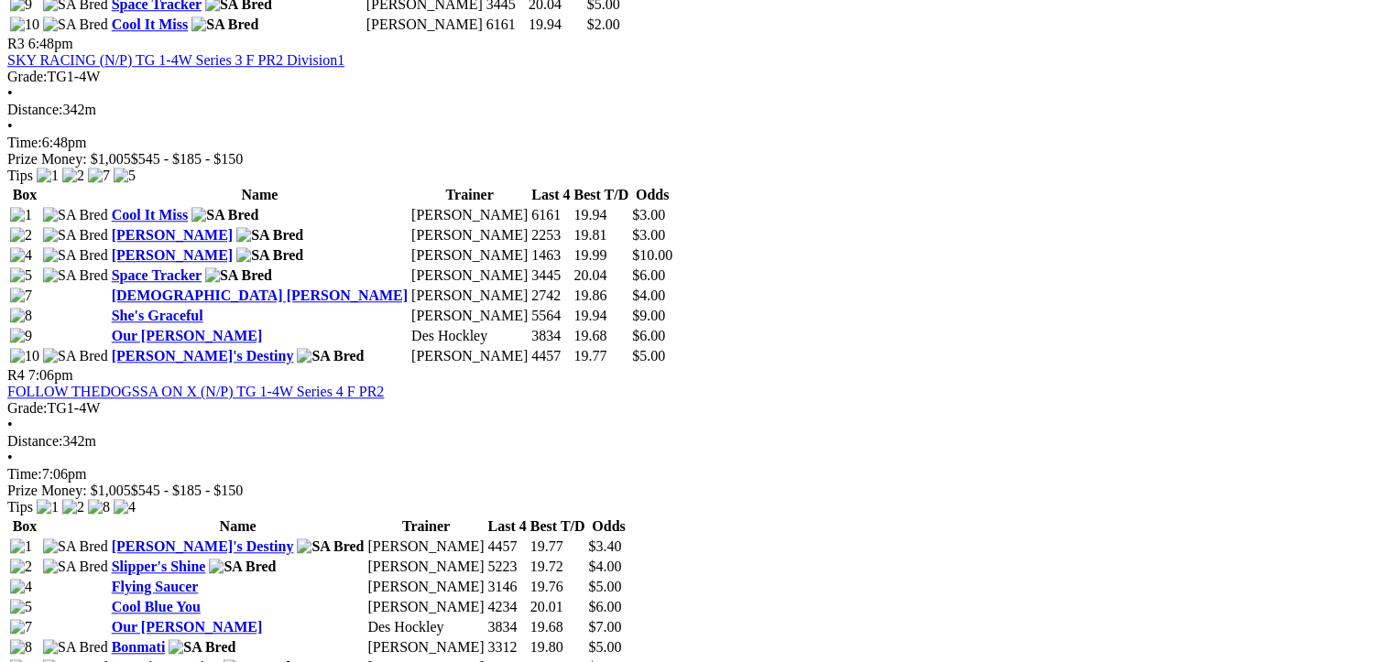
drag, startPoint x: 673, startPoint y: 514, endPoint x: 100, endPoint y: 309, distance: 608.3
drag, startPoint x: 100, startPoint y: 309, endPoint x: 365, endPoint y: 420, distance: 287.1
copy tbody "Zinfandel Macy Brenton Prouse 2541 19.57 $7.00 Lockaba Nitro Wendy Sebastyan 25…"
drag, startPoint x: 1283, startPoint y: 506, endPoint x: 717, endPoint y: 324, distance: 593.7
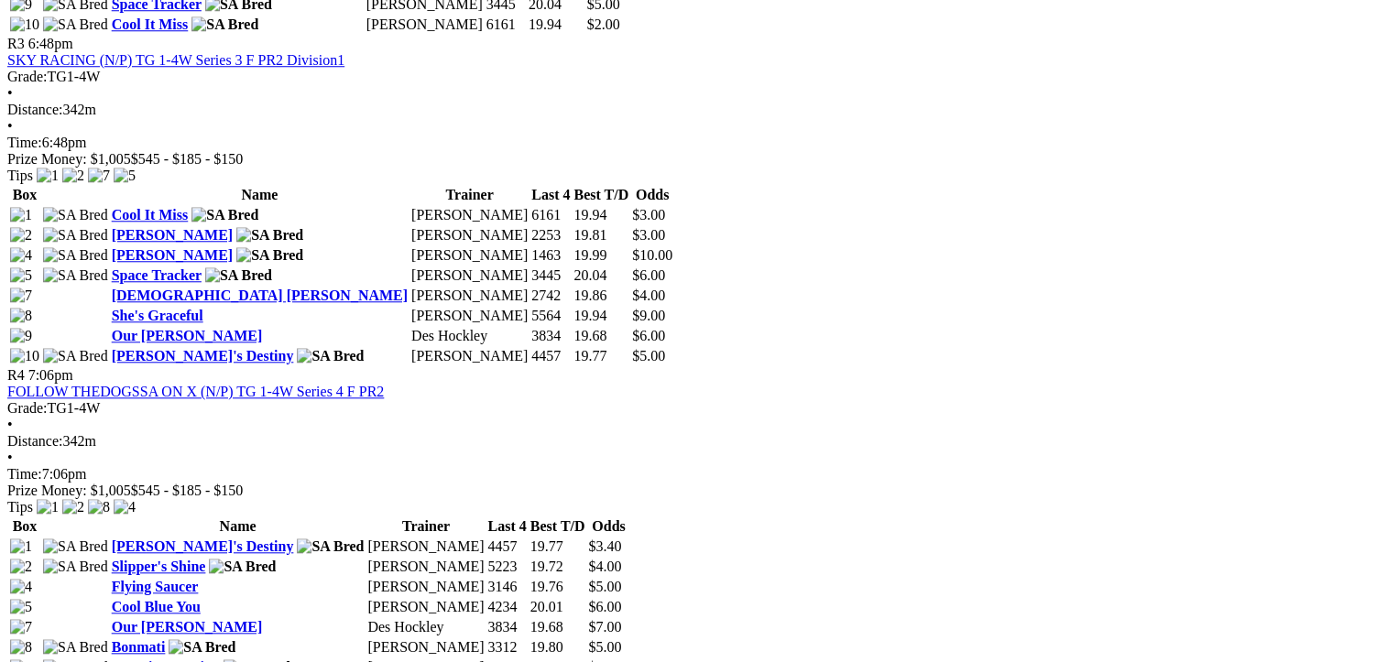
drag, startPoint x: 717, startPoint y: 324, endPoint x: 924, endPoint y: 434, distance: 234.4
copy tbody "Pendlebury Pie Steven Coates 4168 19.94 $4.00 Cool It Mister Lester Harris 6533…"
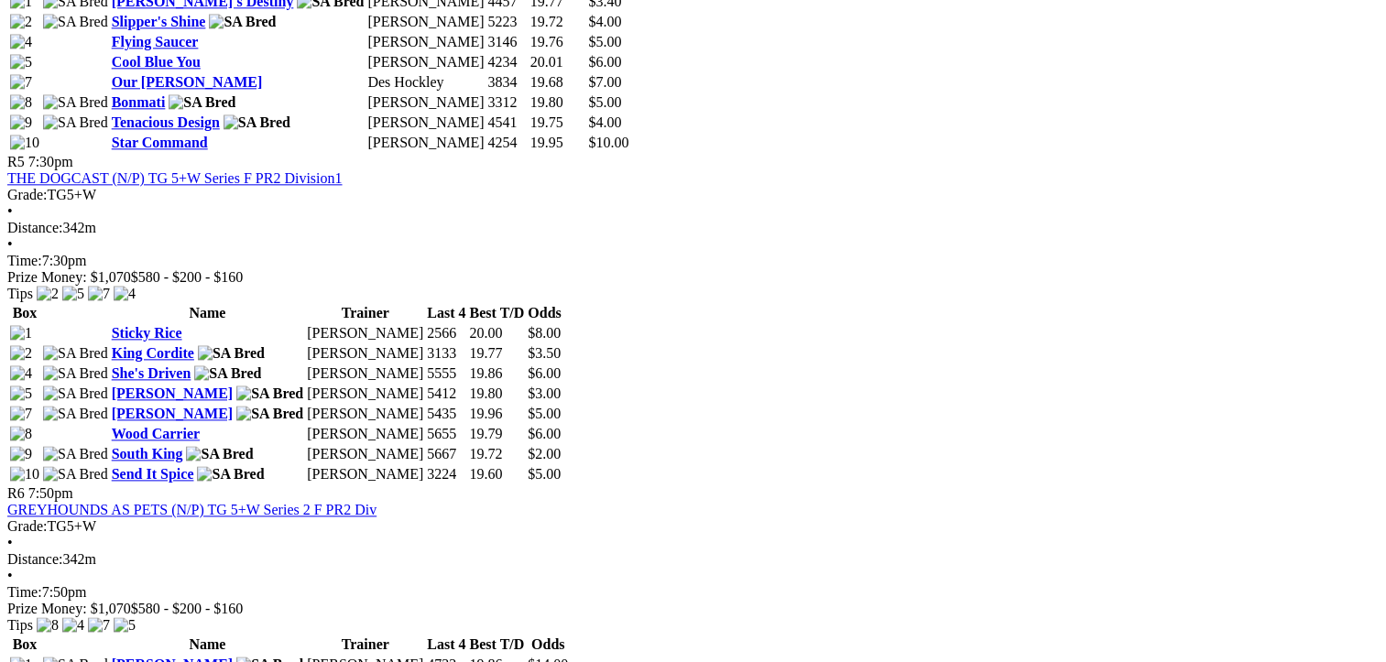
scroll to position [2199, 0]
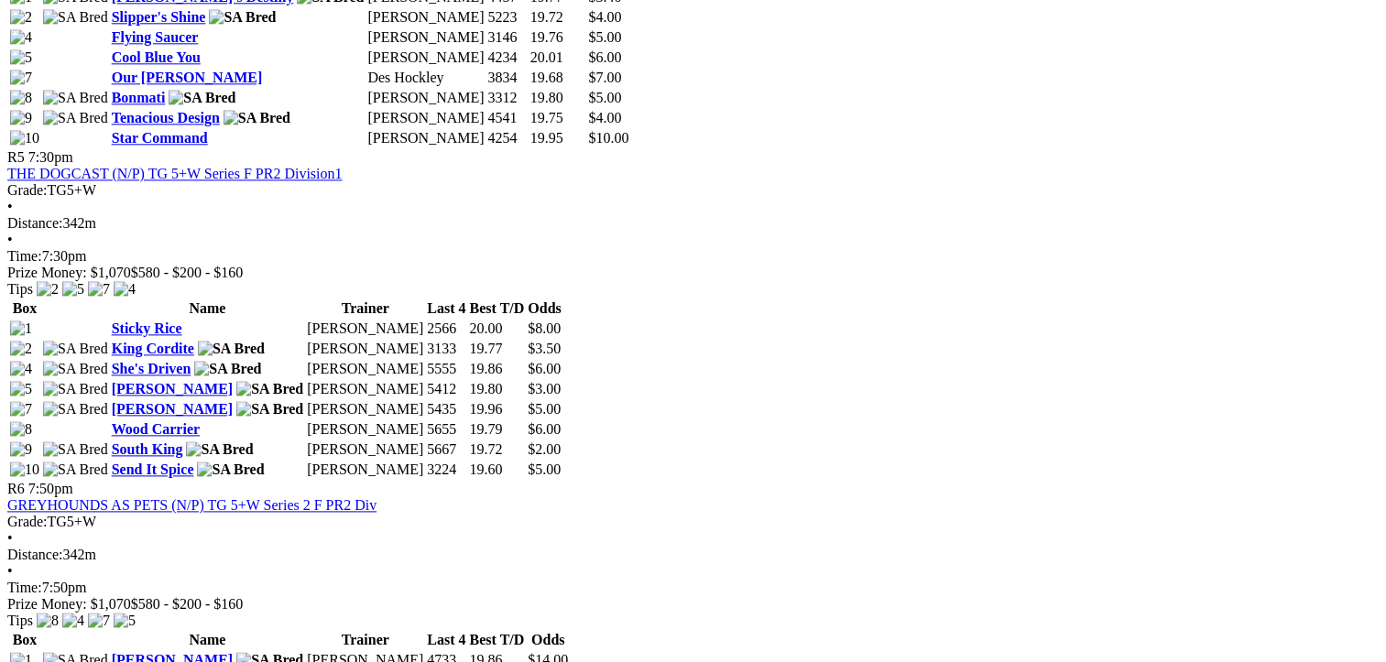
drag, startPoint x: 668, startPoint y: 425, endPoint x: 110, endPoint y: 239, distance: 588.2
drag, startPoint x: 110, startPoint y: 239, endPoint x: 296, endPoint y: 310, distance: 198.9
copy tbody "Integrator Michaela Pidgeon 1662 19.81 - Deep Purple Brenton Prouse 5361 19.62 …"
drag, startPoint x: 1284, startPoint y: 427, endPoint x: 707, endPoint y: 216, distance: 613.6
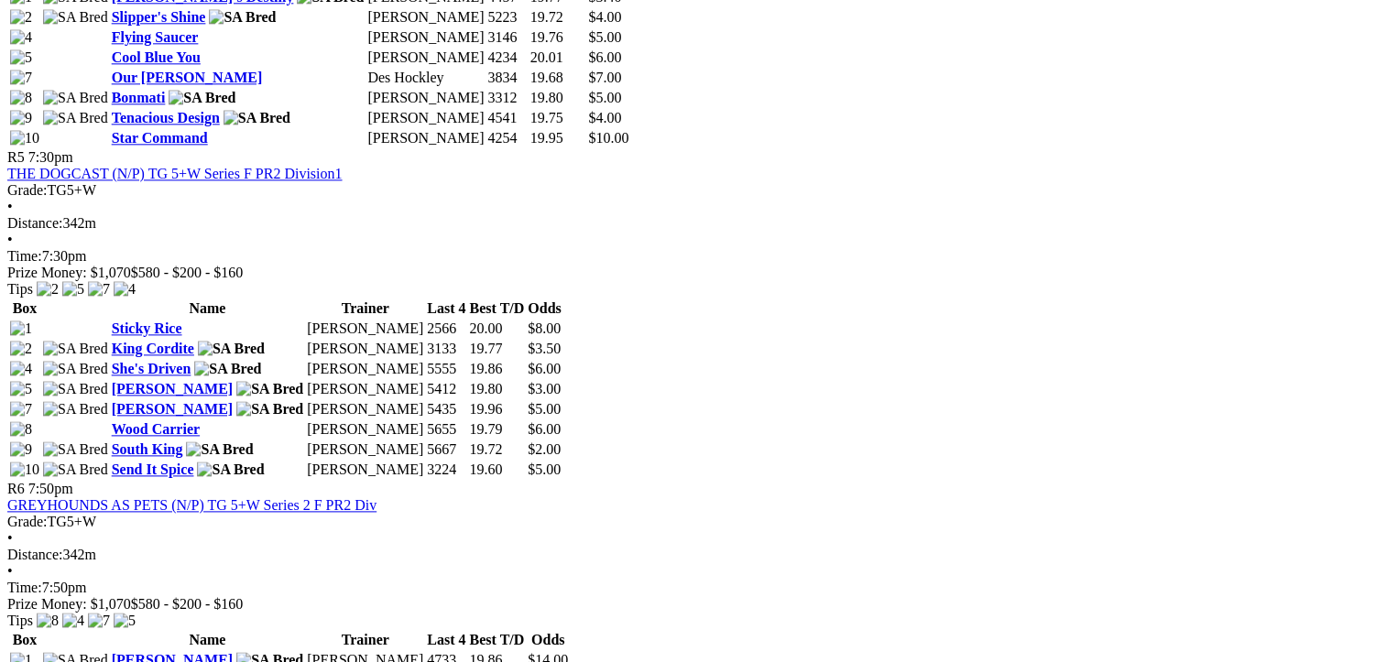
drag, startPoint x: 707, startPoint y: 216, endPoint x: 876, endPoint y: 328, distance: 202.3
copy tbody "Way Too Soft Tiarn Jaensch 6137 19.66 - Flash Gordon Tim Richards 2311 19.77 - …"
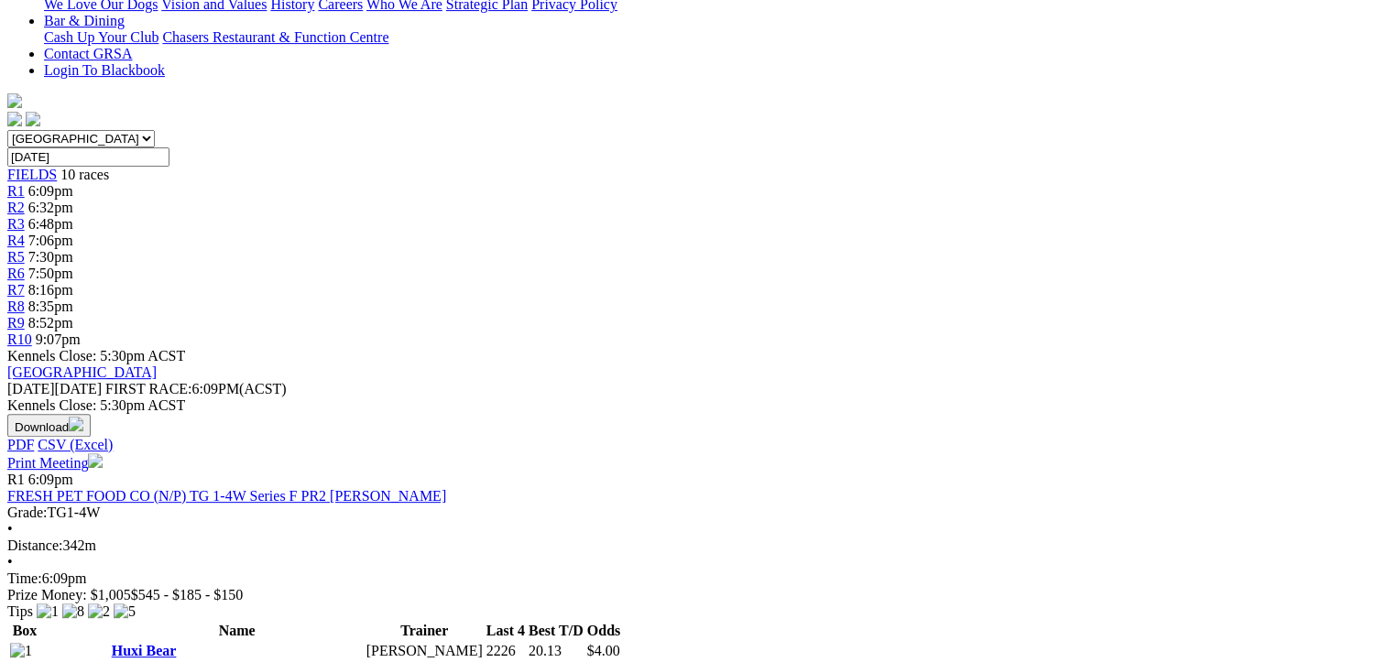
scroll to position [0, 0]
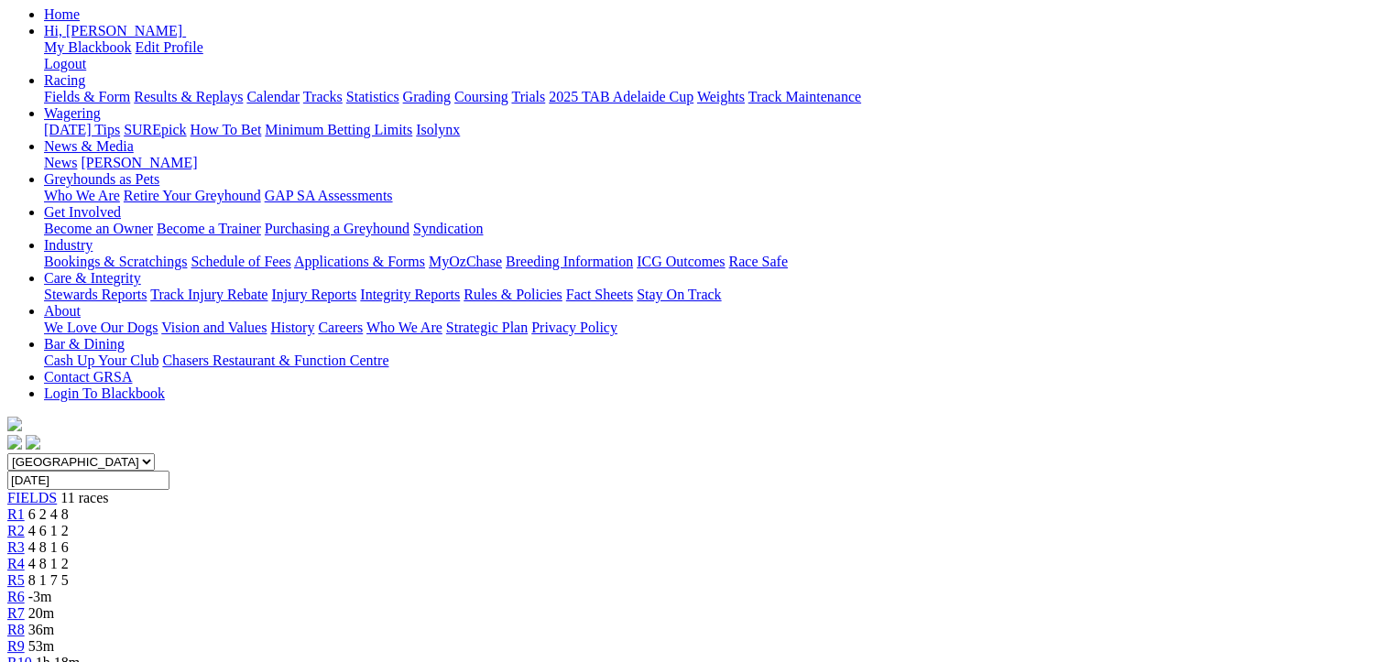
scroll to position [183, 0]
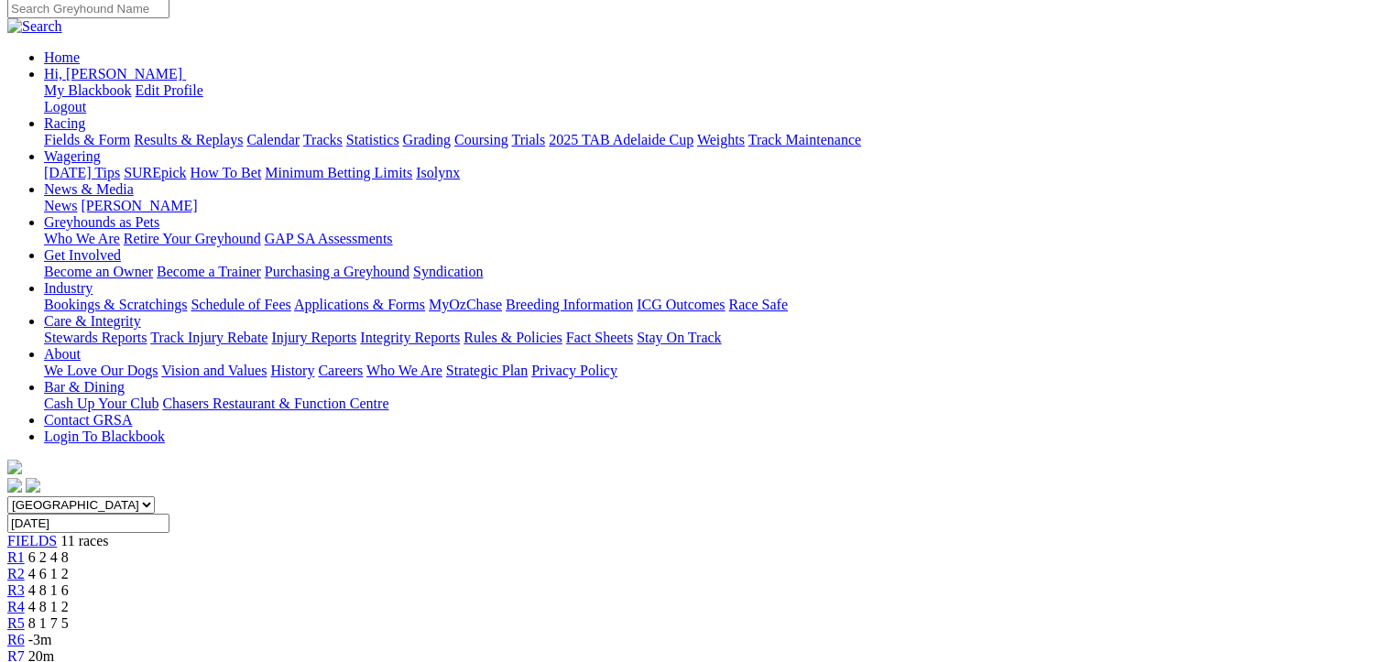
click at [25, 662] on span "R8" at bounding box center [15, 673] width 17 height 16
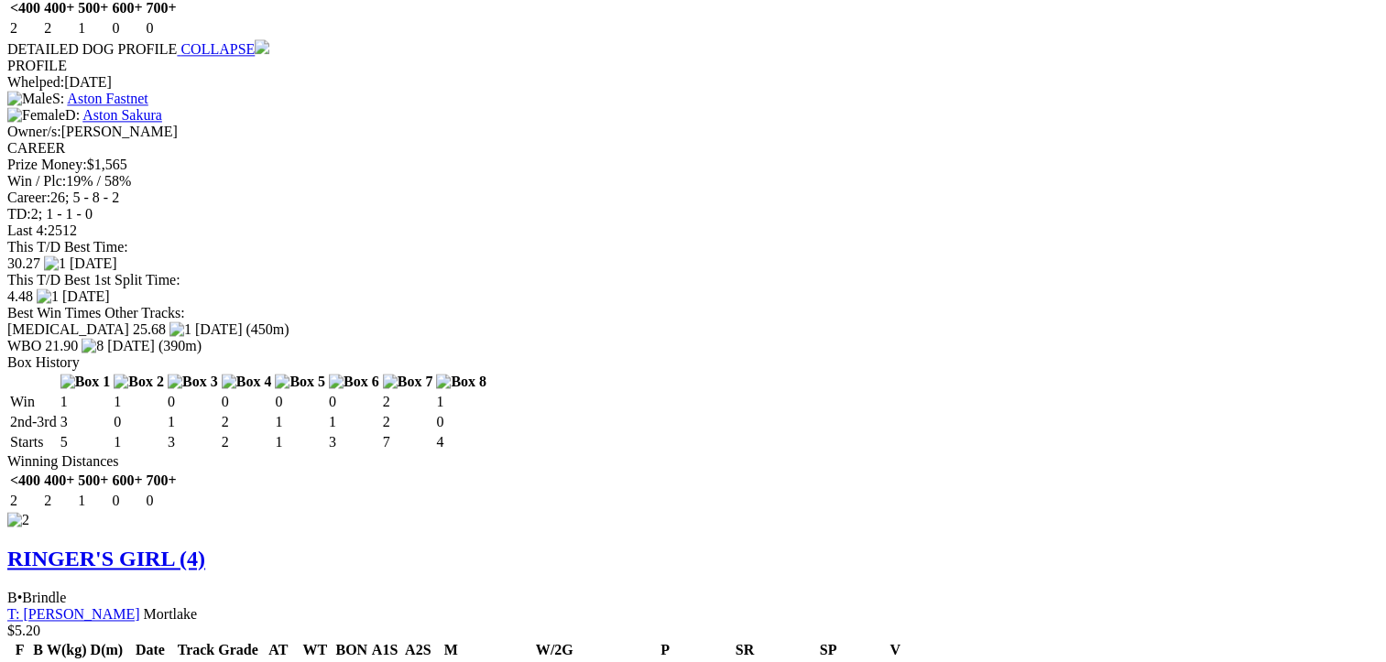
scroll to position [2565, 0]
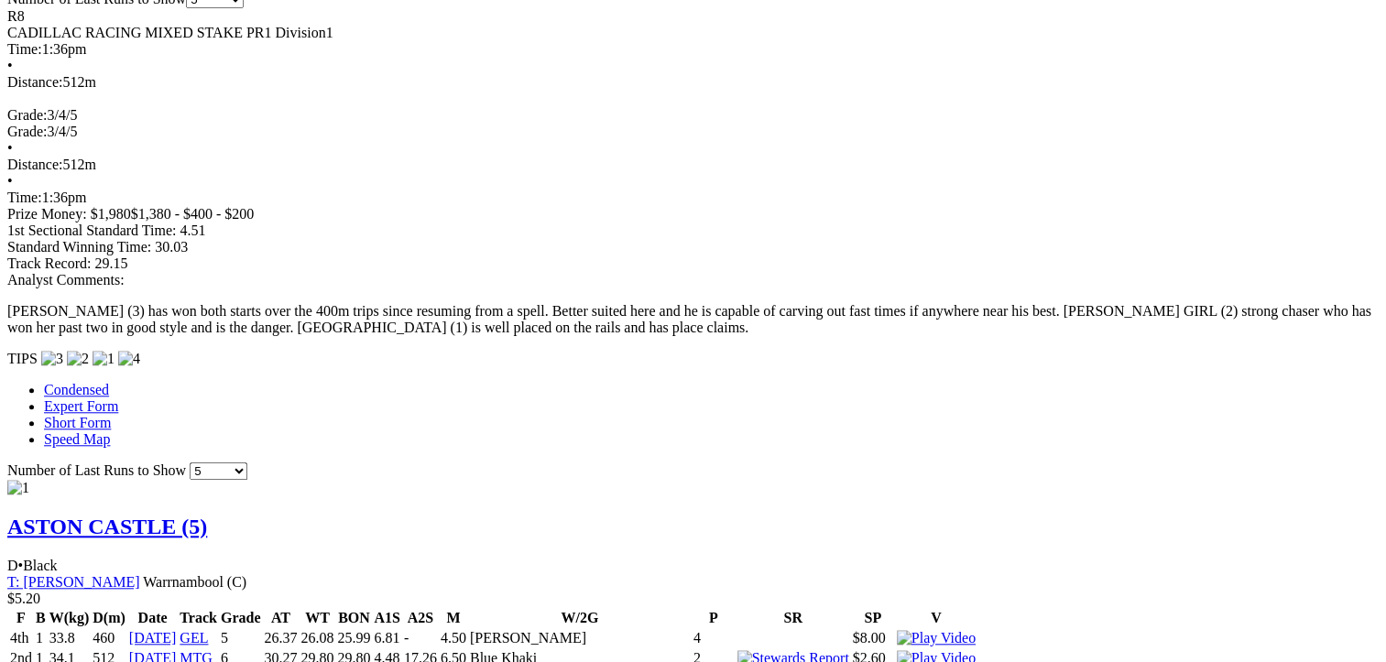
scroll to position [1466, 0]
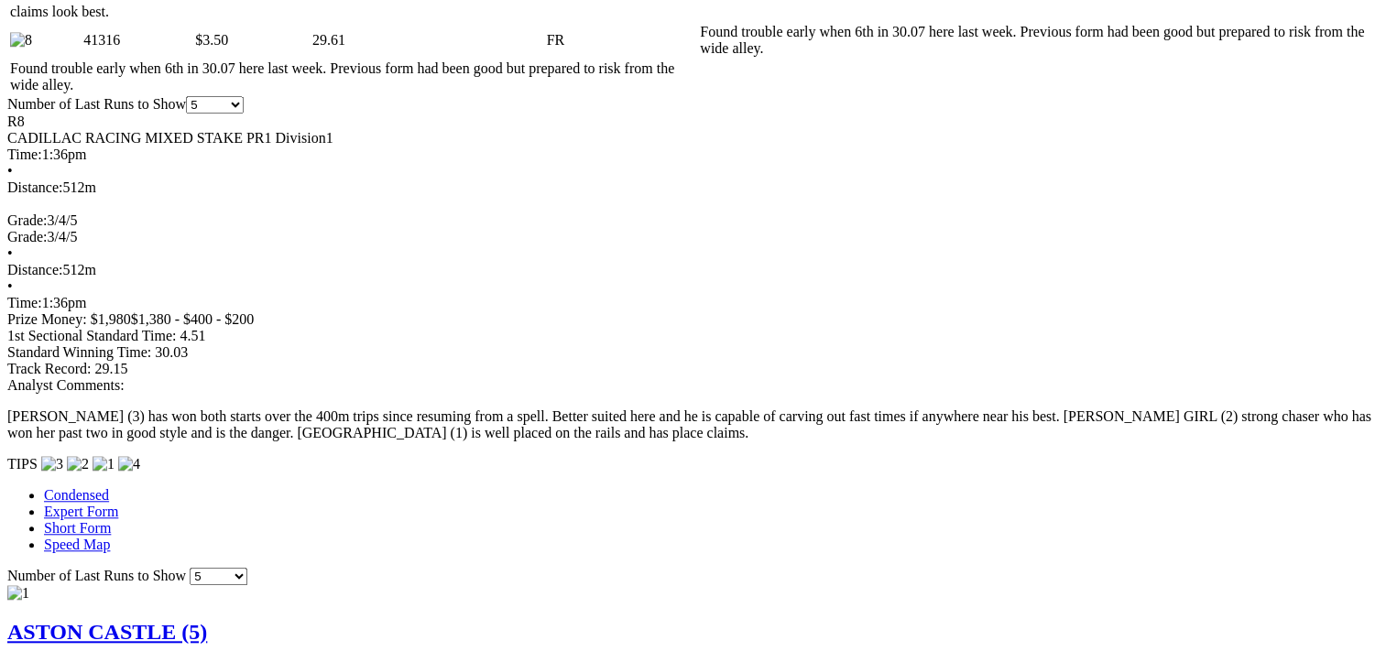
scroll to position [1558, 0]
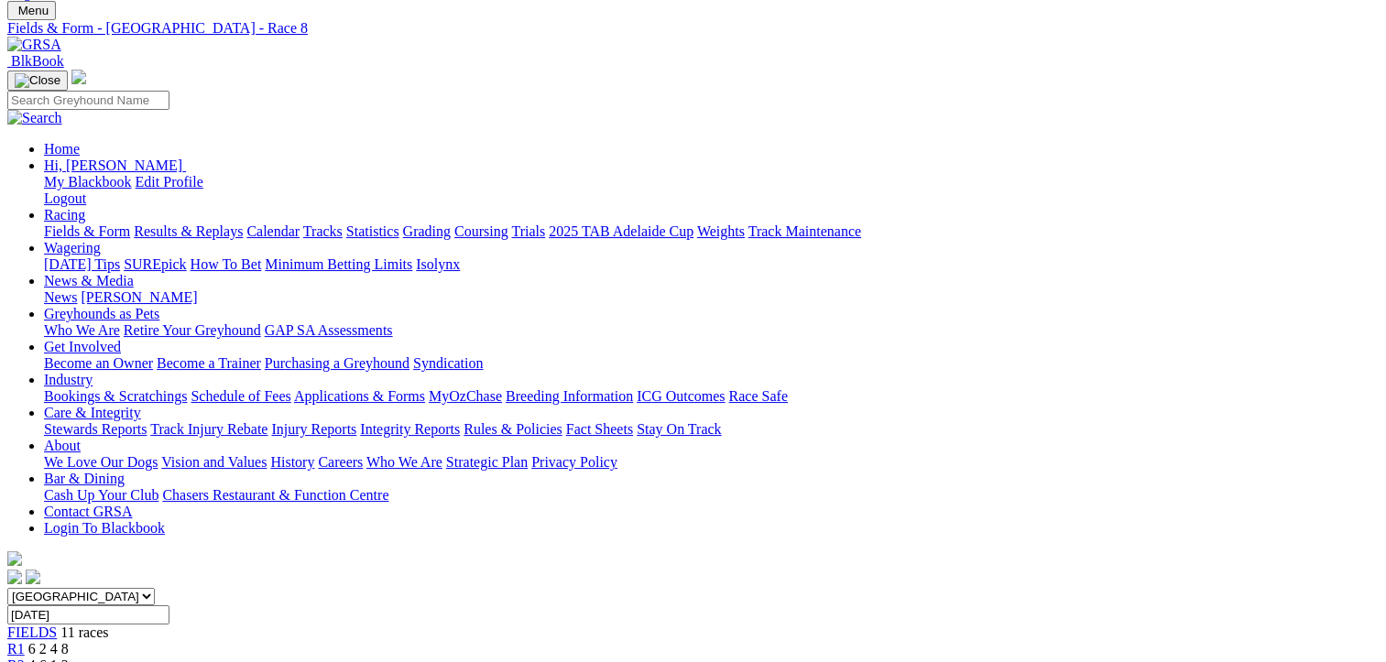
scroll to position [92, 0]
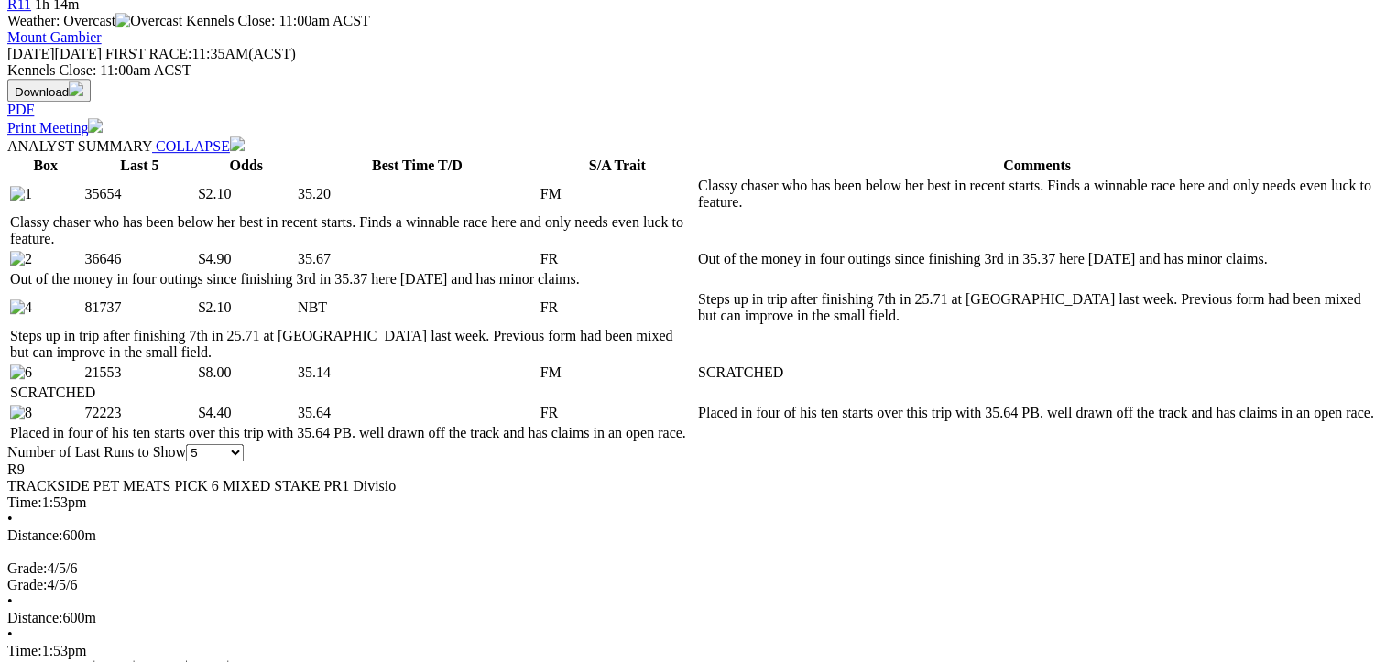
scroll to position [1008, 0]
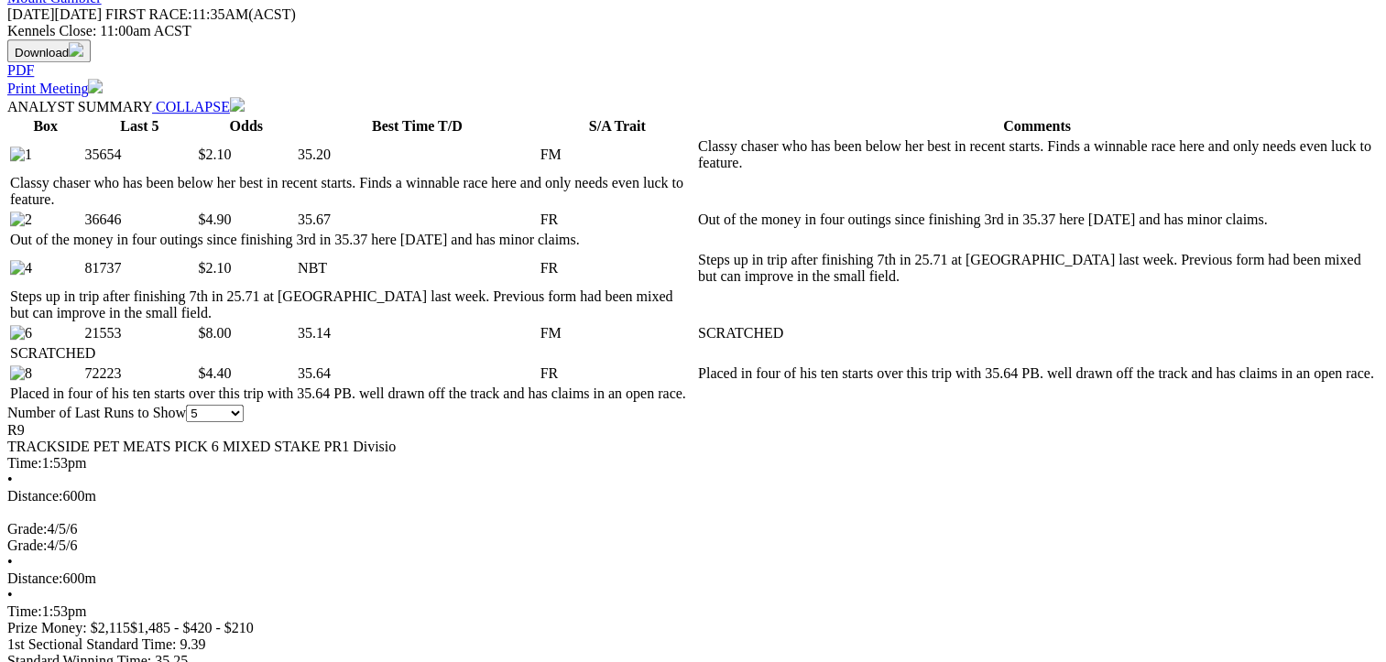
scroll to position [550, 0]
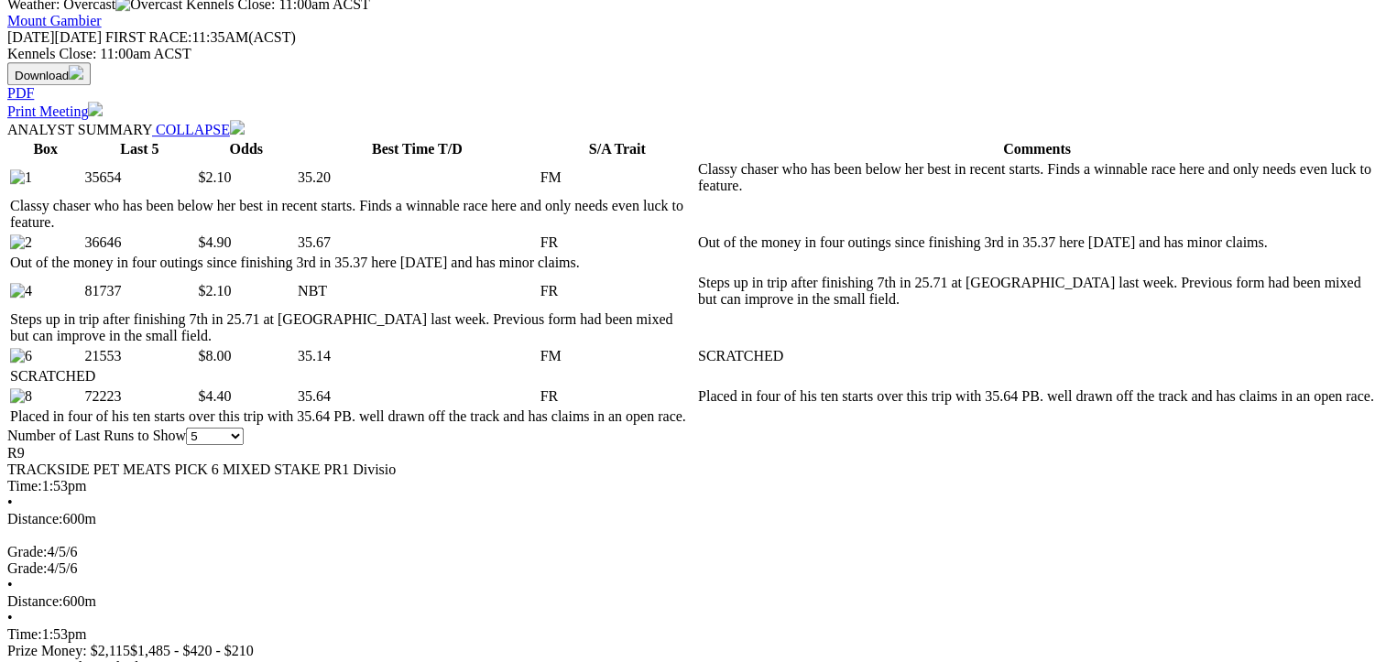
scroll to position [1008, 0]
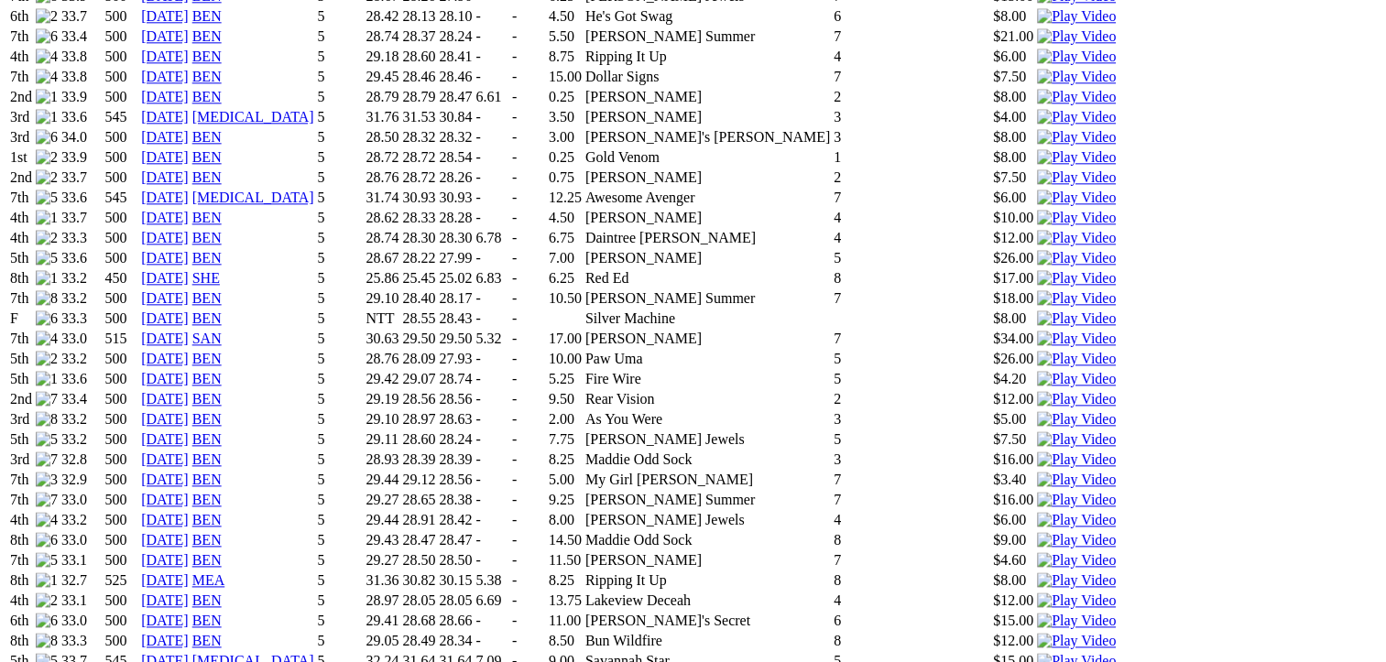
scroll to position [2291, 0]
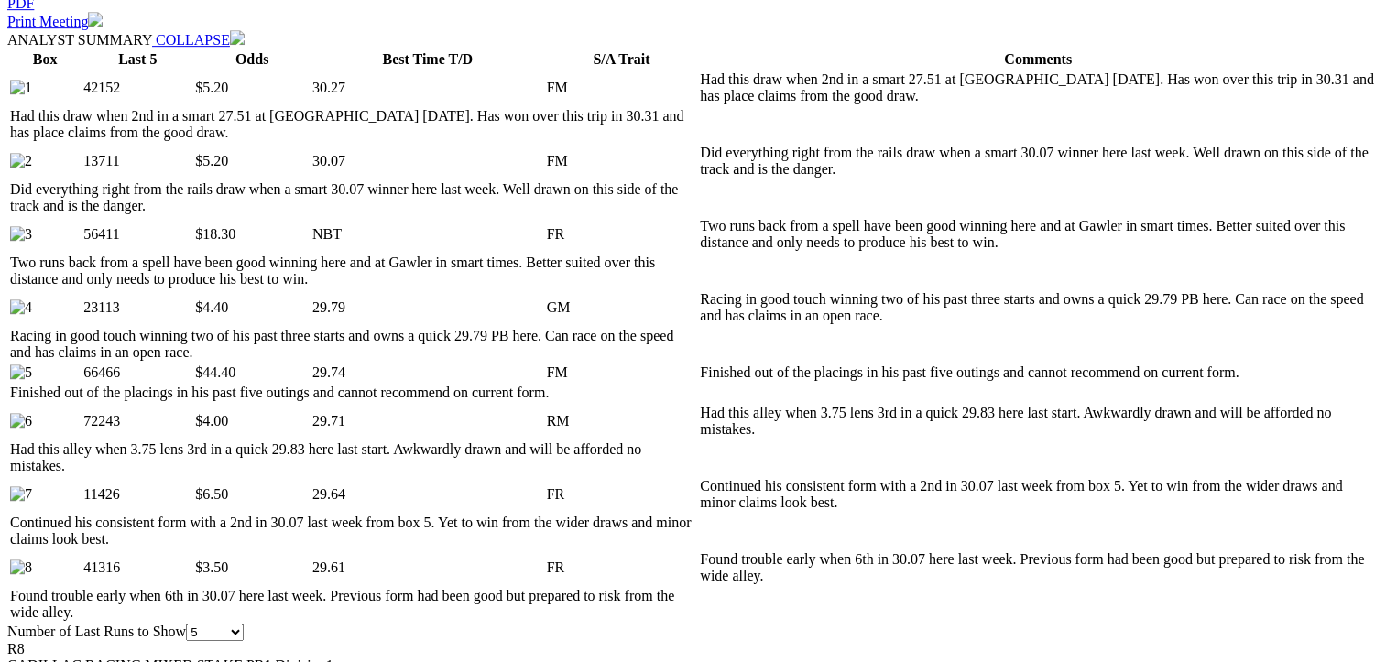
scroll to position [1008, 0]
